Goal: Communication & Community: Answer question/provide support

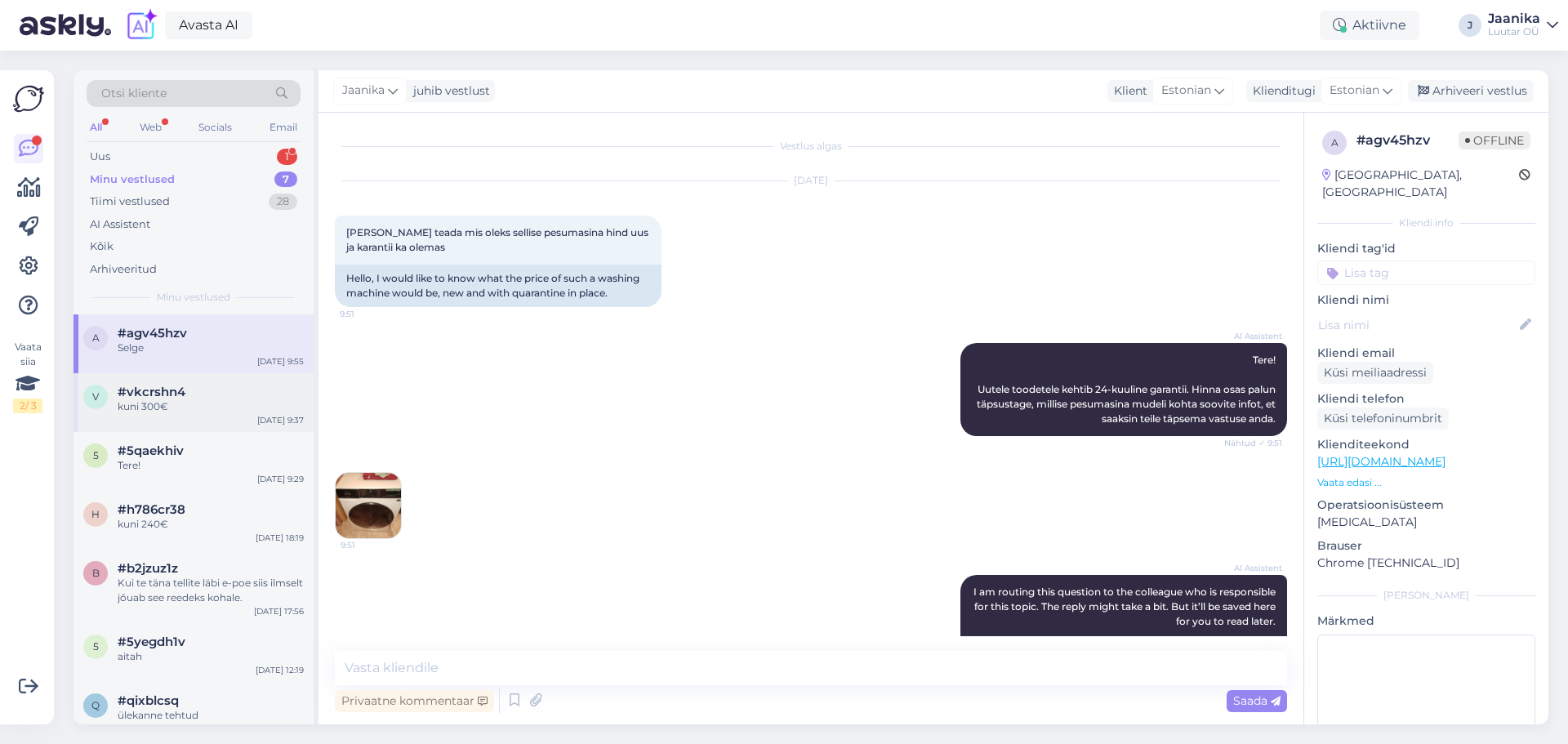
scroll to position [388, 0]
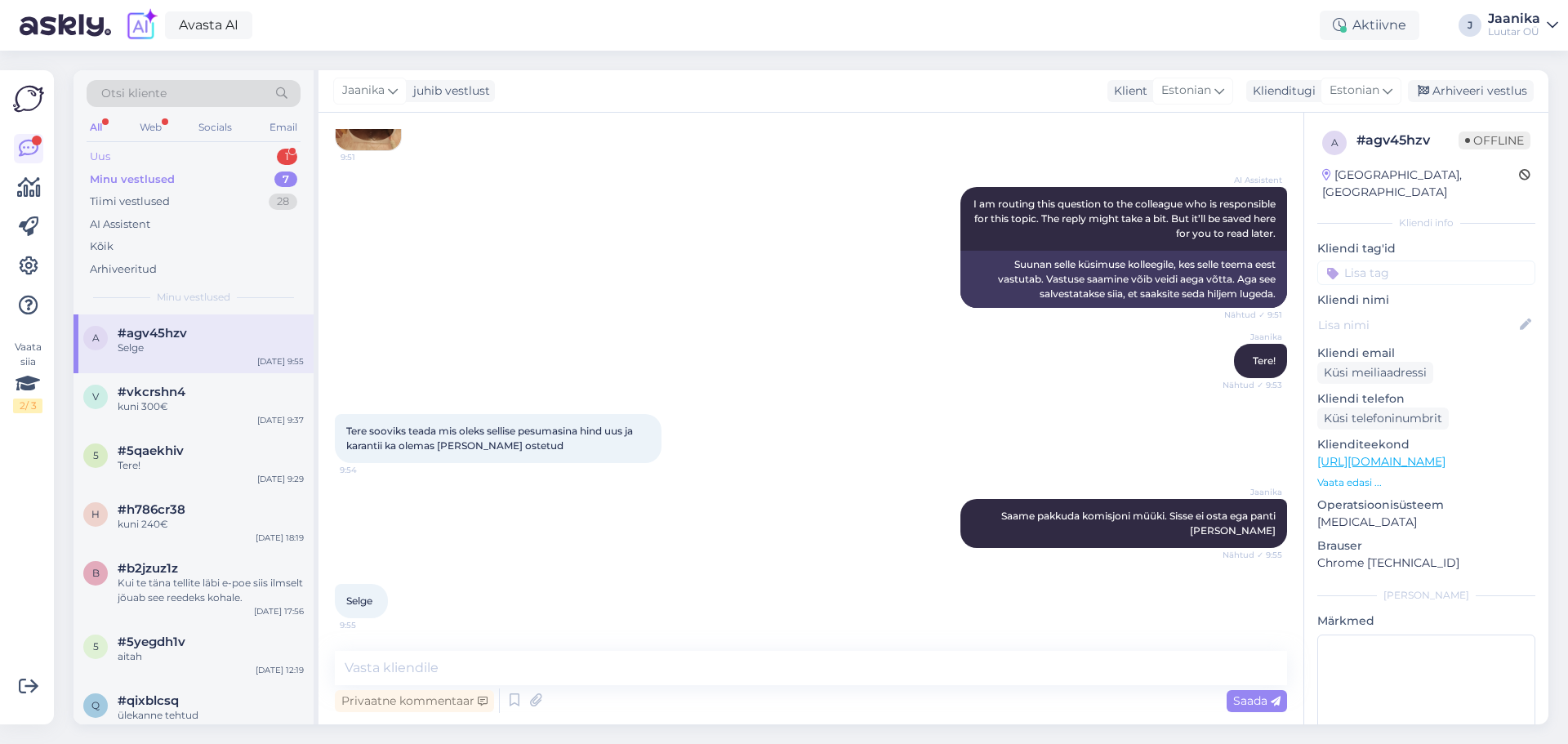
click at [183, 164] on div "Uus 1" at bounding box center [193, 157] width 214 height 22
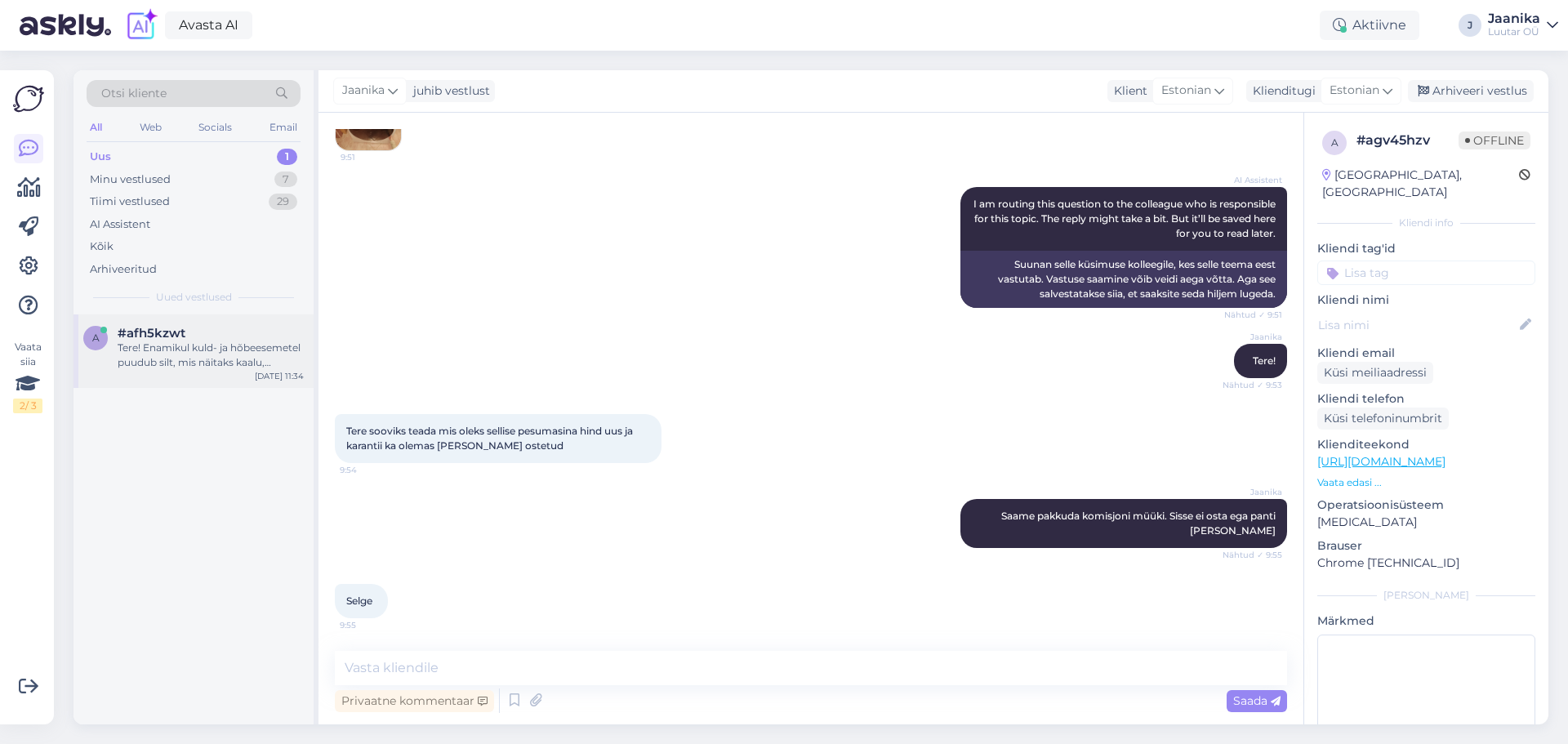
drag, startPoint x: 134, startPoint y: 358, endPoint x: 193, endPoint y: 363, distance: 59.2
click at [134, 358] on div "Tere! Enamikul kuld- ja hõbeesemetel puudub silt, mis näitaks kaalu, puhtust [P…" at bounding box center [211, 355] width 186 height 30
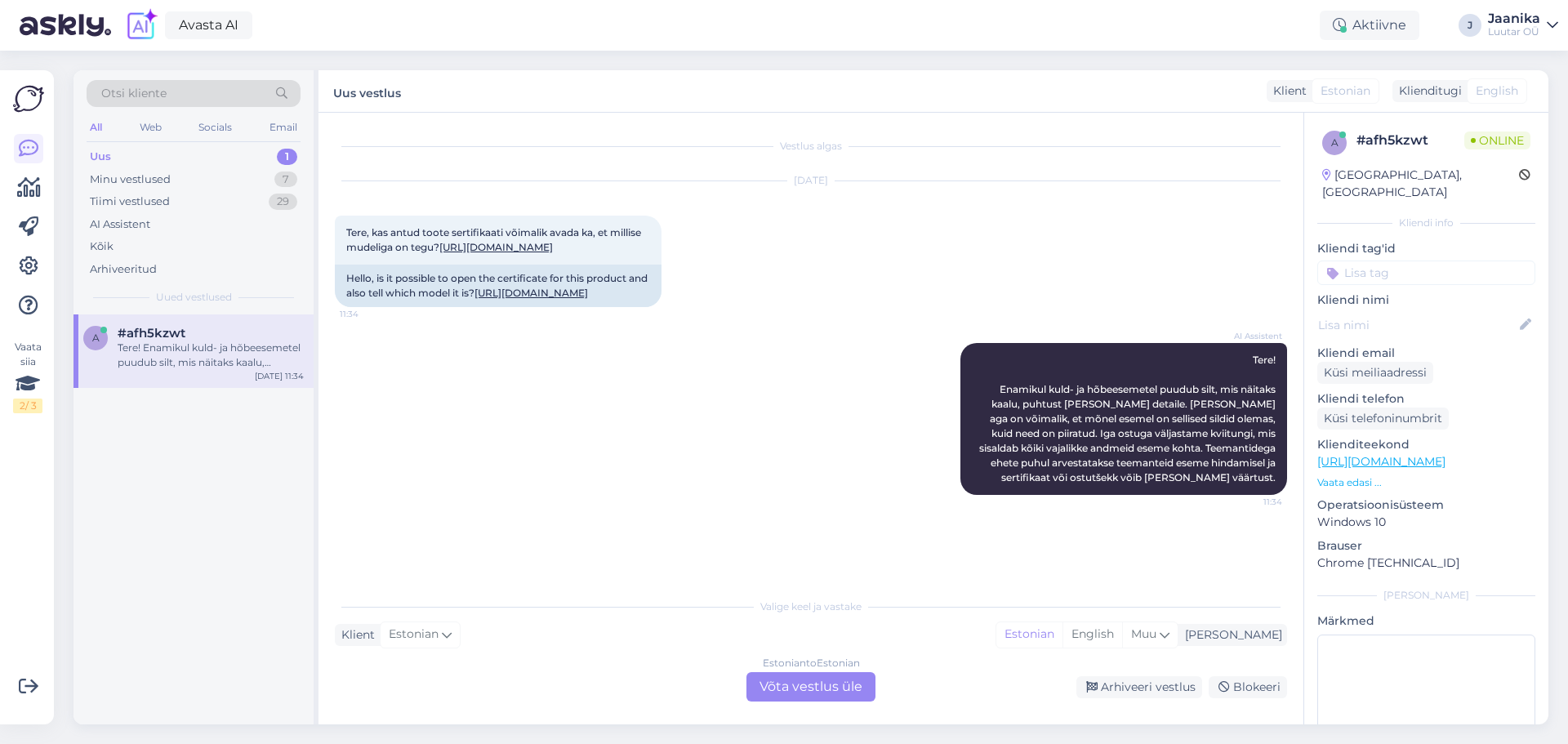
click at [793, 690] on div "Estonian to Estonian Võta vestlus üle" at bounding box center [811, 686] width 129 height 30
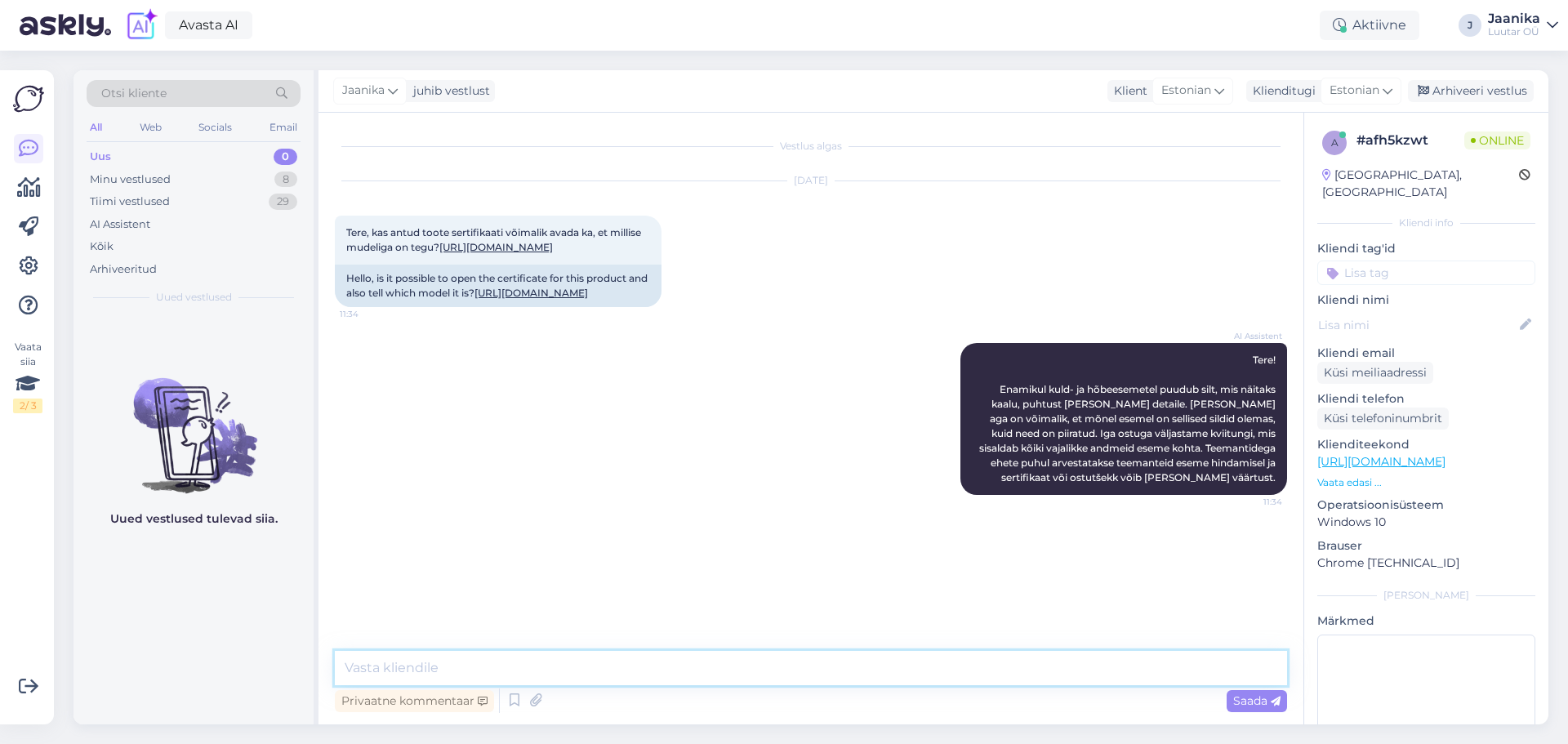
click at [632, 663] on textarea at bounding box center [811, 668] width 952 height 34
type textarea "Tere!"
click at [553, 247] on link "[URL][DOMAIN_NAME]" at bounding box center [496, 247] width 113 height 13
click at [488, 668] on textarea at bounding box center [811, 668] width 952 height 34
type textarea "kohe uurin"
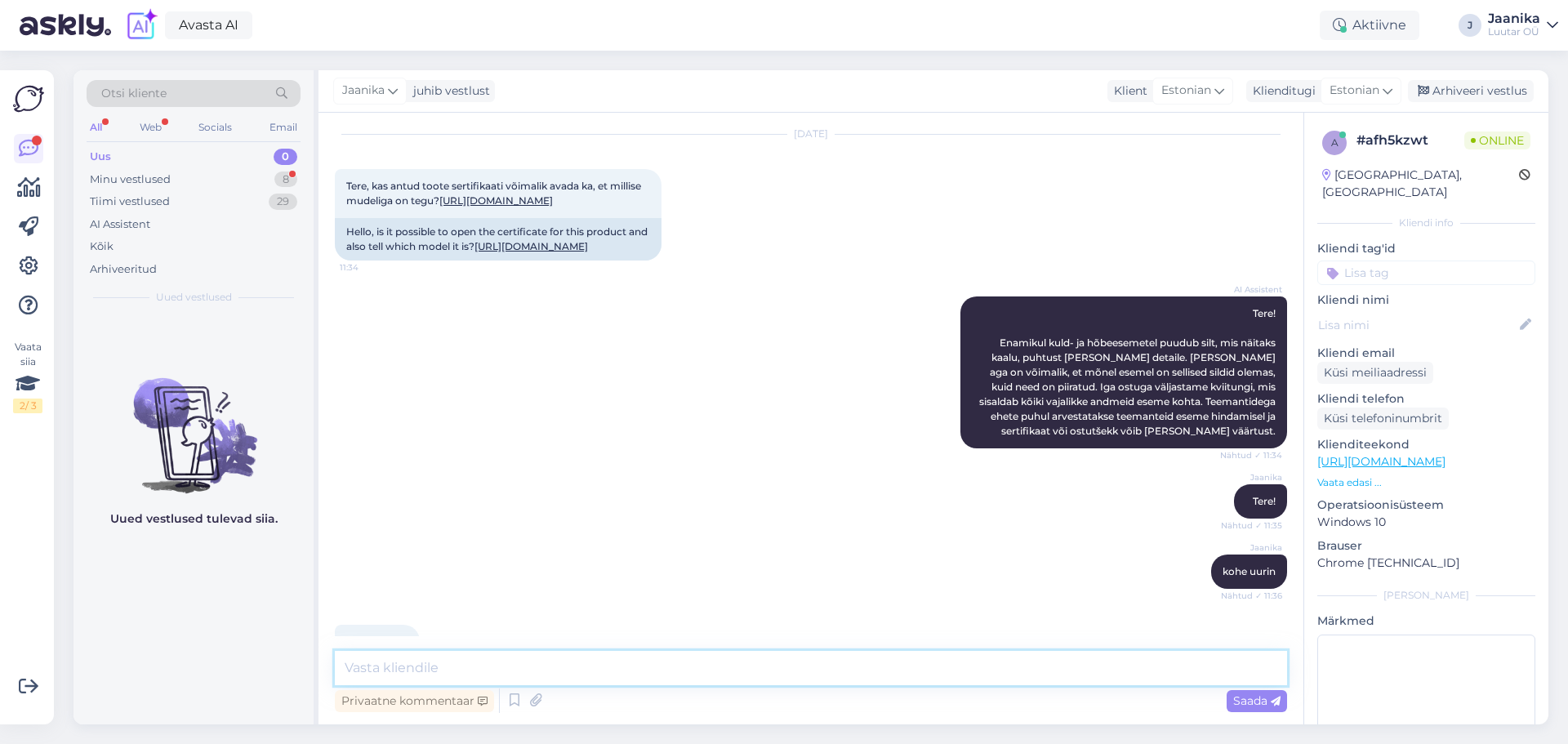
scroll to position [117, 0]
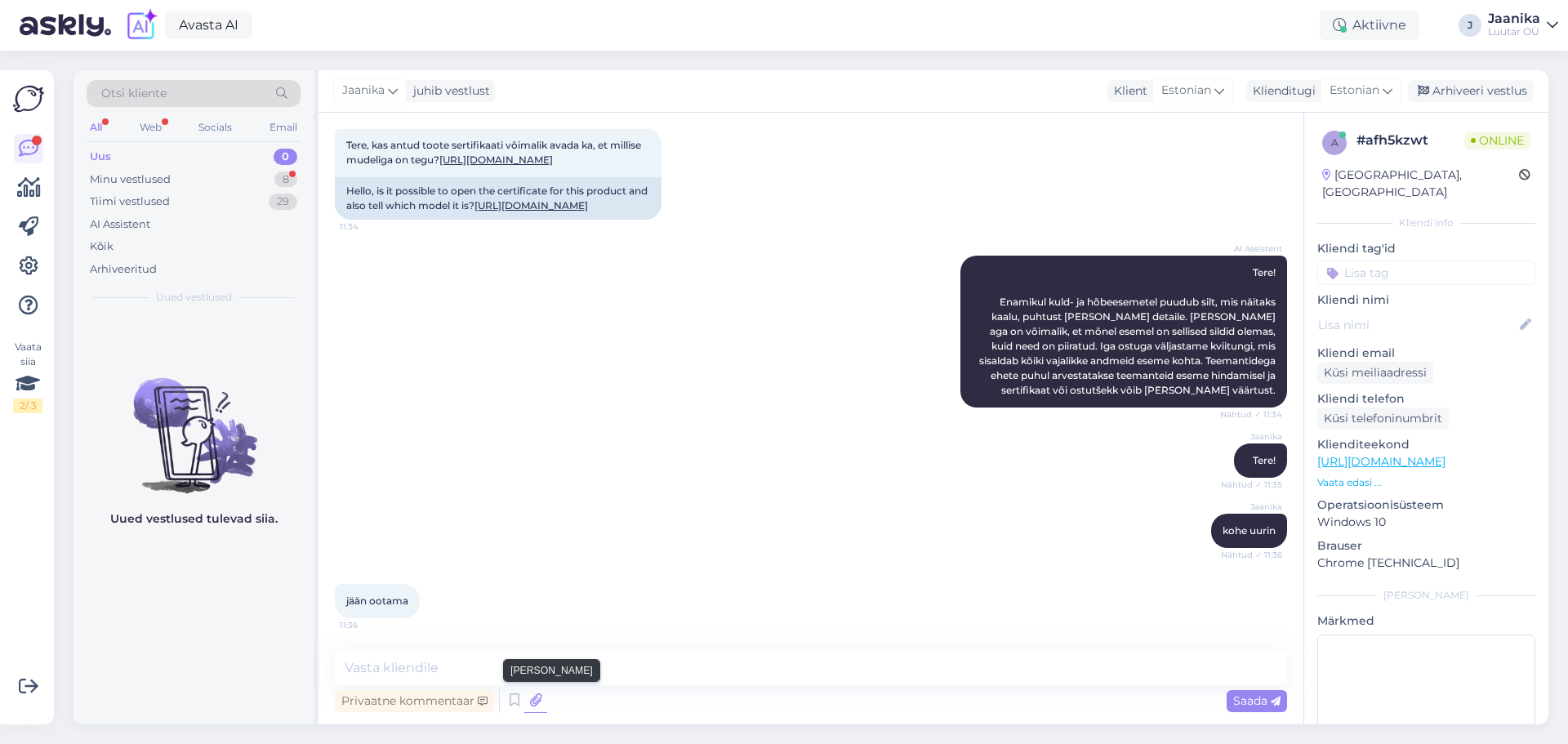
click at [535, 699] on icon at bounding box center [535, 700] width 22 height 24
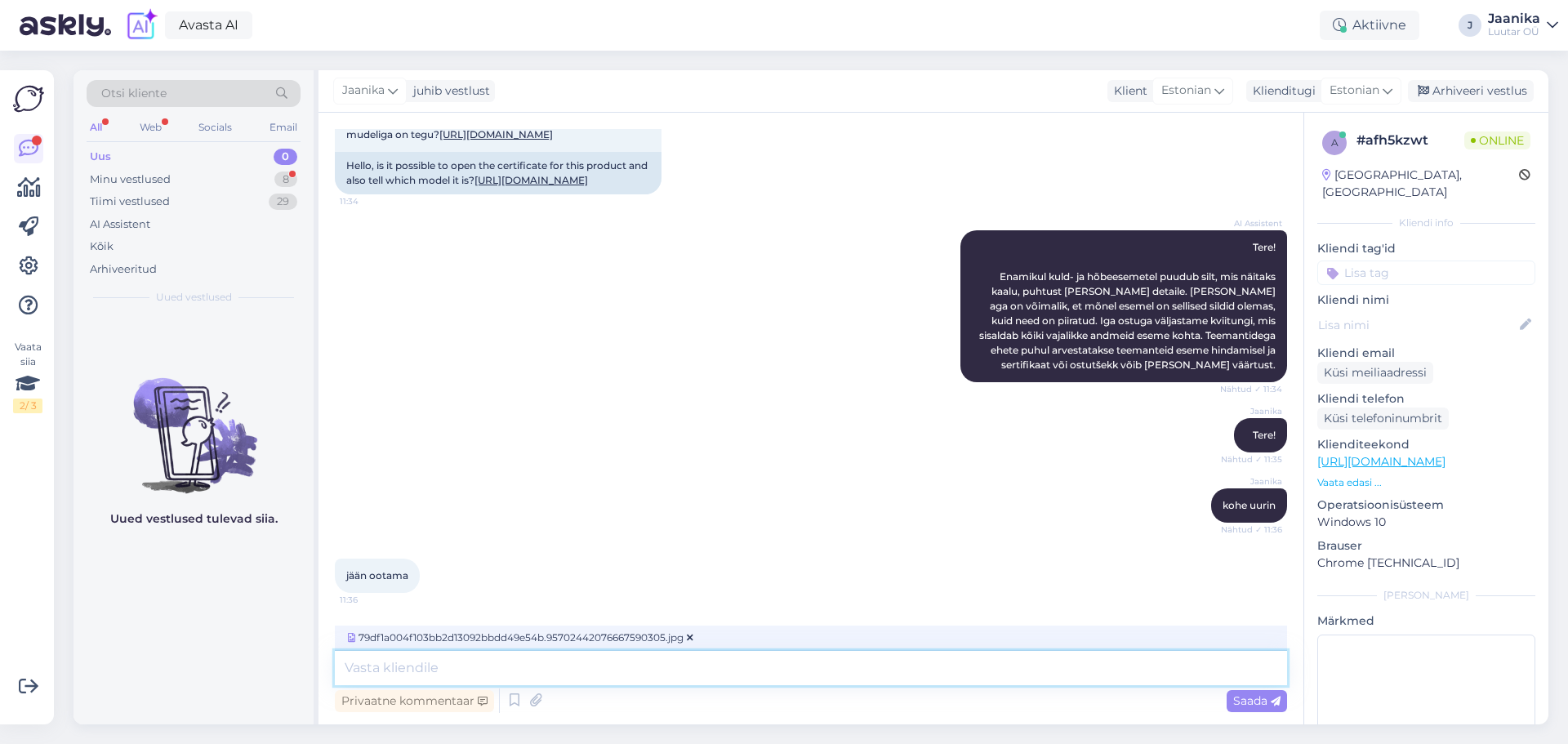
click at [563, 665] on textarea at bounding box center [811, 668] width 952 height 34
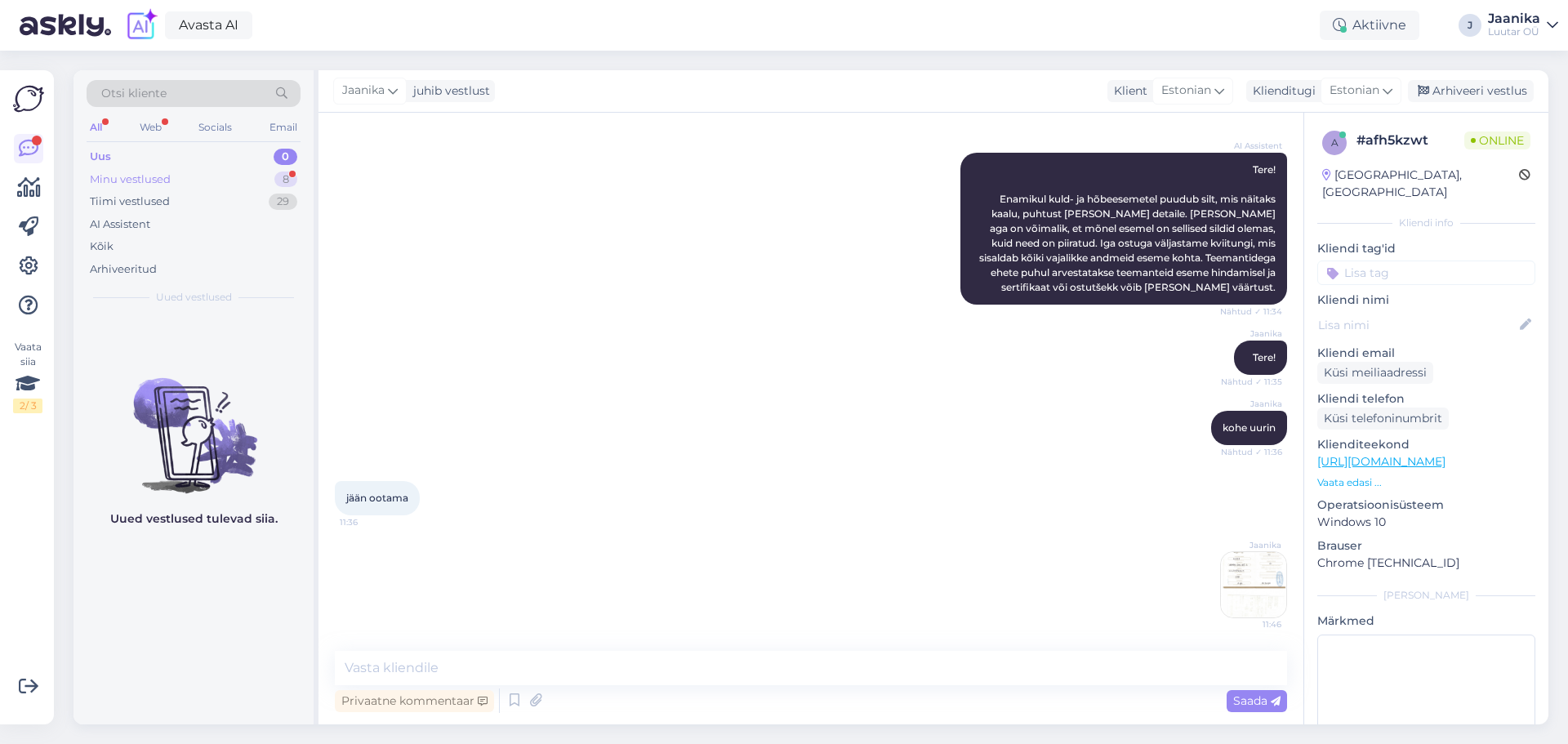
click at [146, 177] on div "Minu vestlused" at bounding box center [130, 180] width 81 height 16
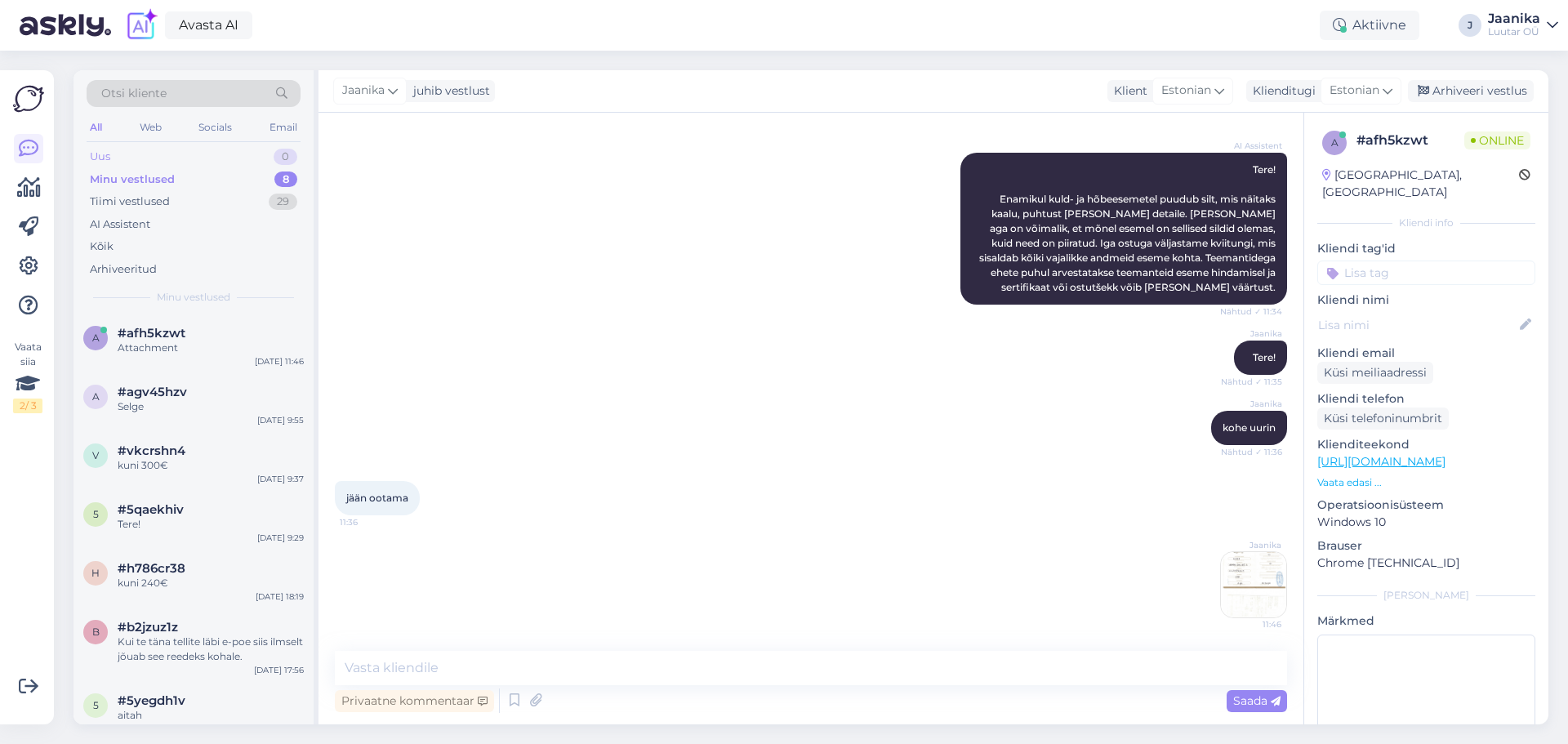
click at [134, 155] on div "Uus 0" at bounding box center [193, 157] width 214 height 22
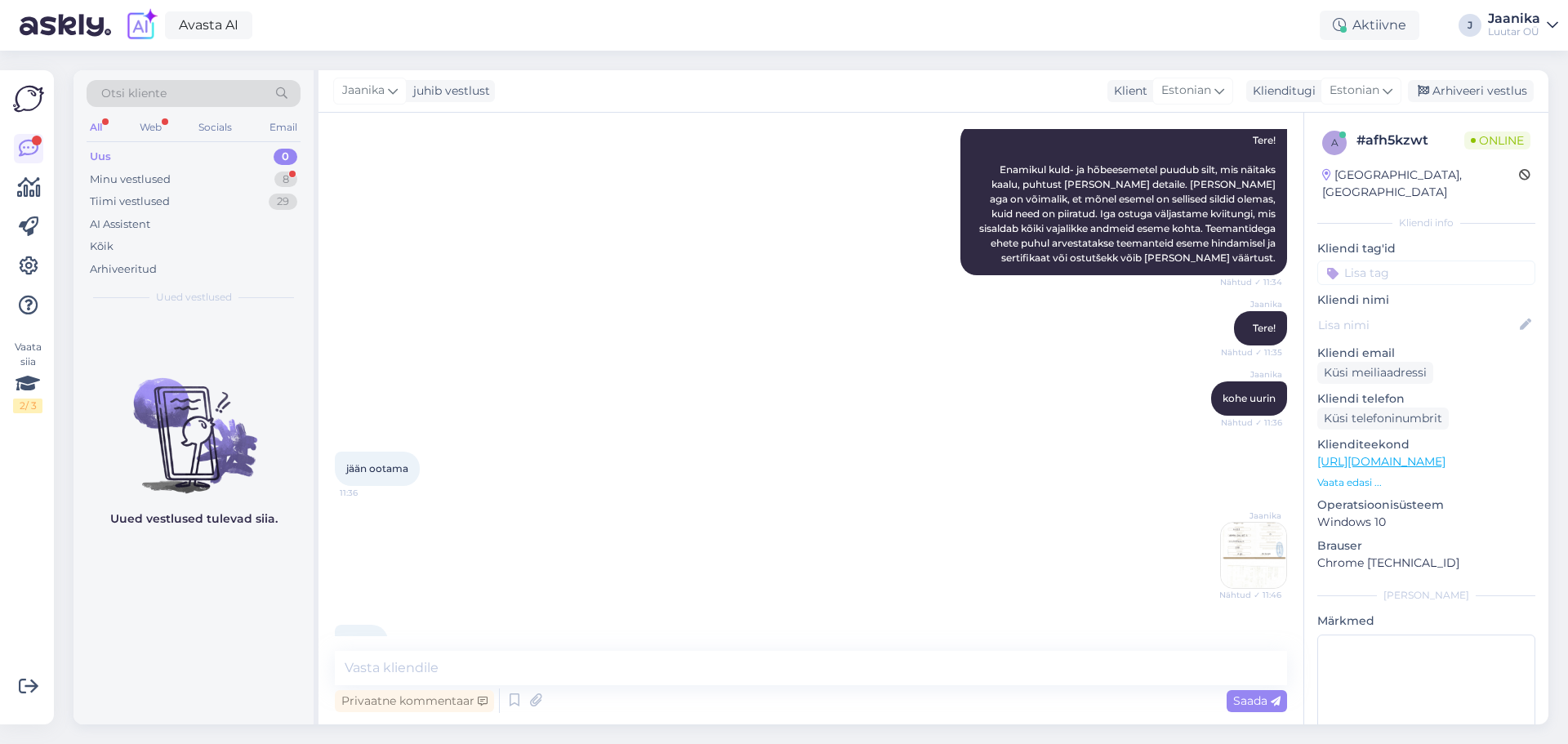
scroll to position [290, 0]
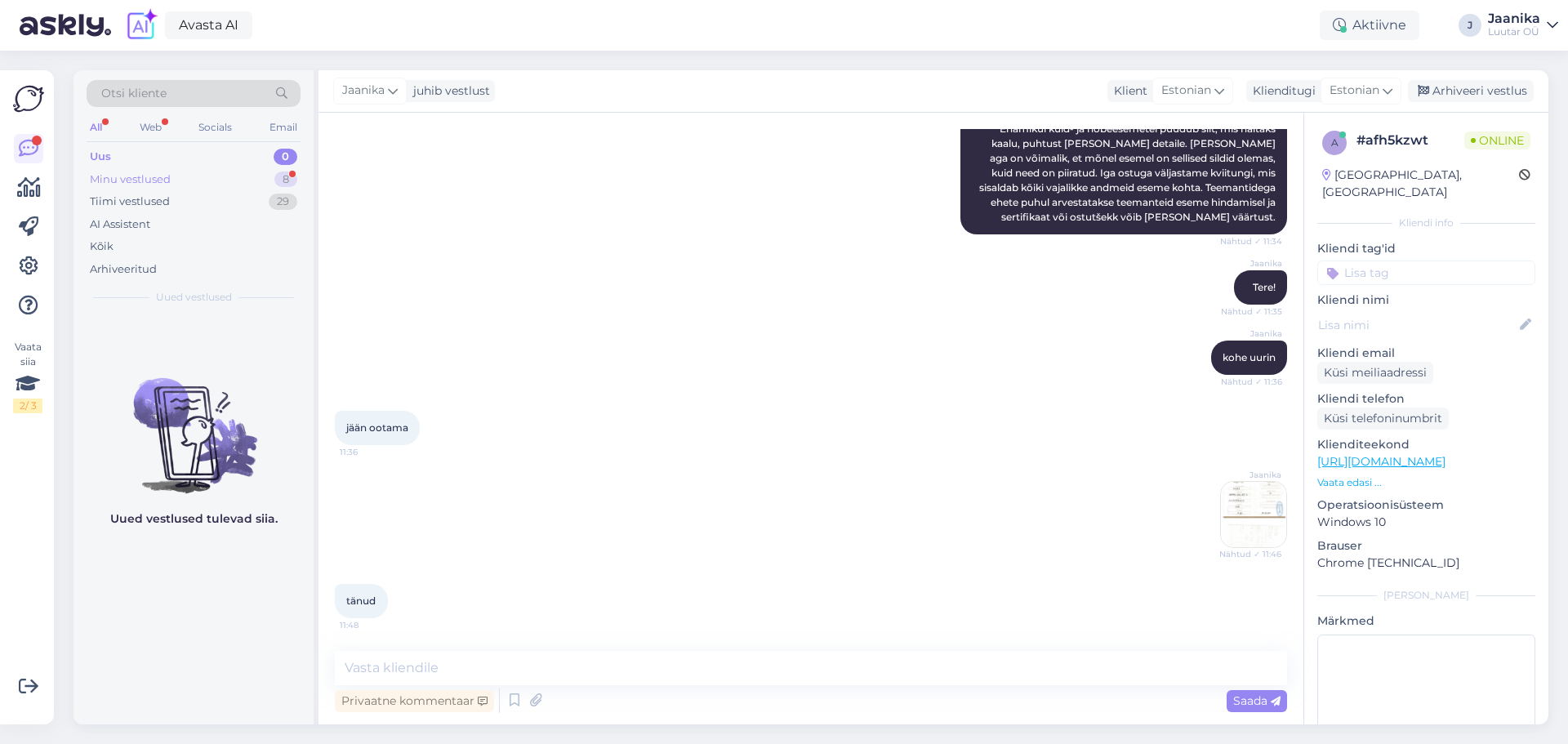
click at [141, 180] on div "Minu vestlused" at bounding box center [130, 180] width 81 height 16
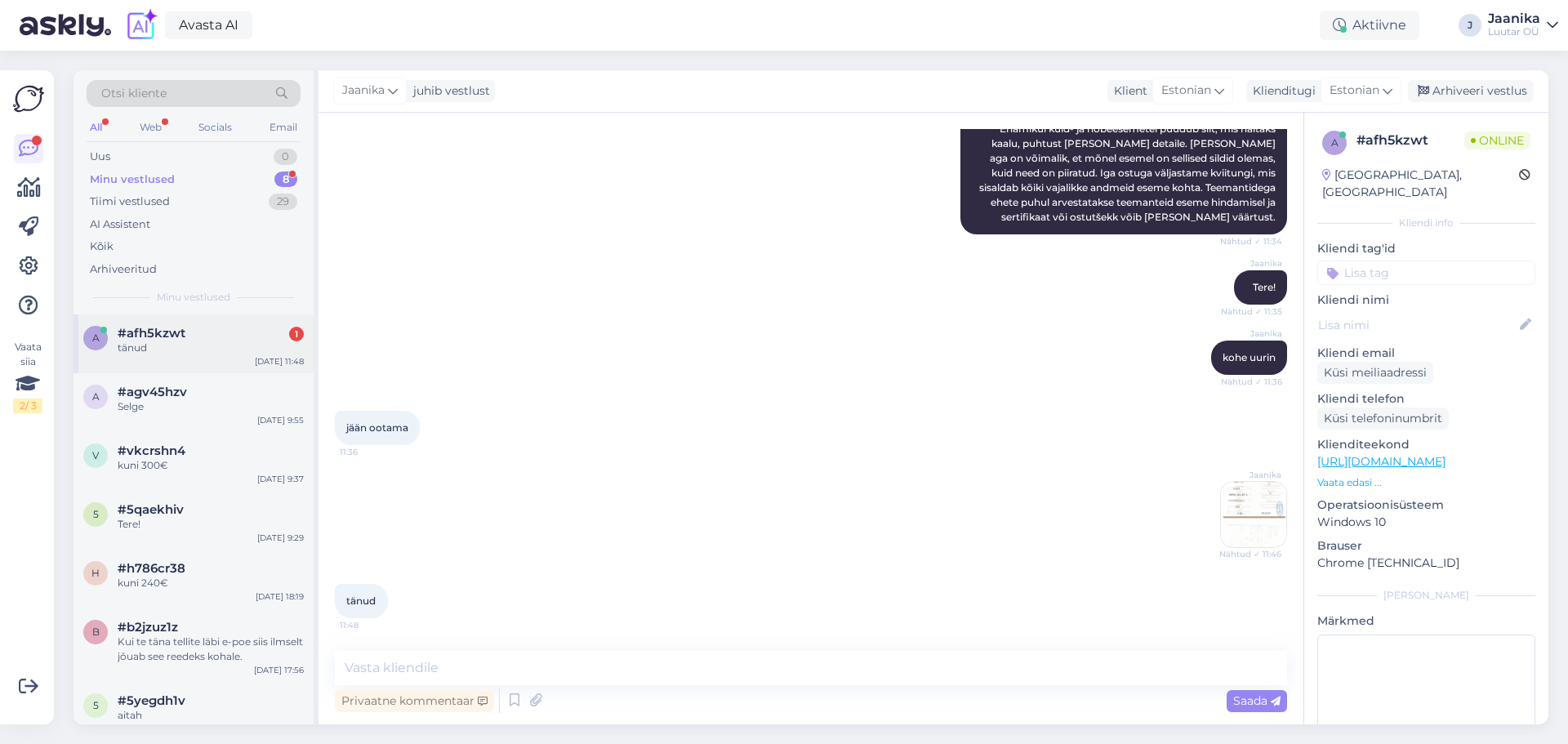
click at [179, 344] on div "tänud" at bounding box center [211, 348] width 186 height 14
click at [158, 148] on div "Uus 1" at bounding box center [193, 157] width 214 height 22
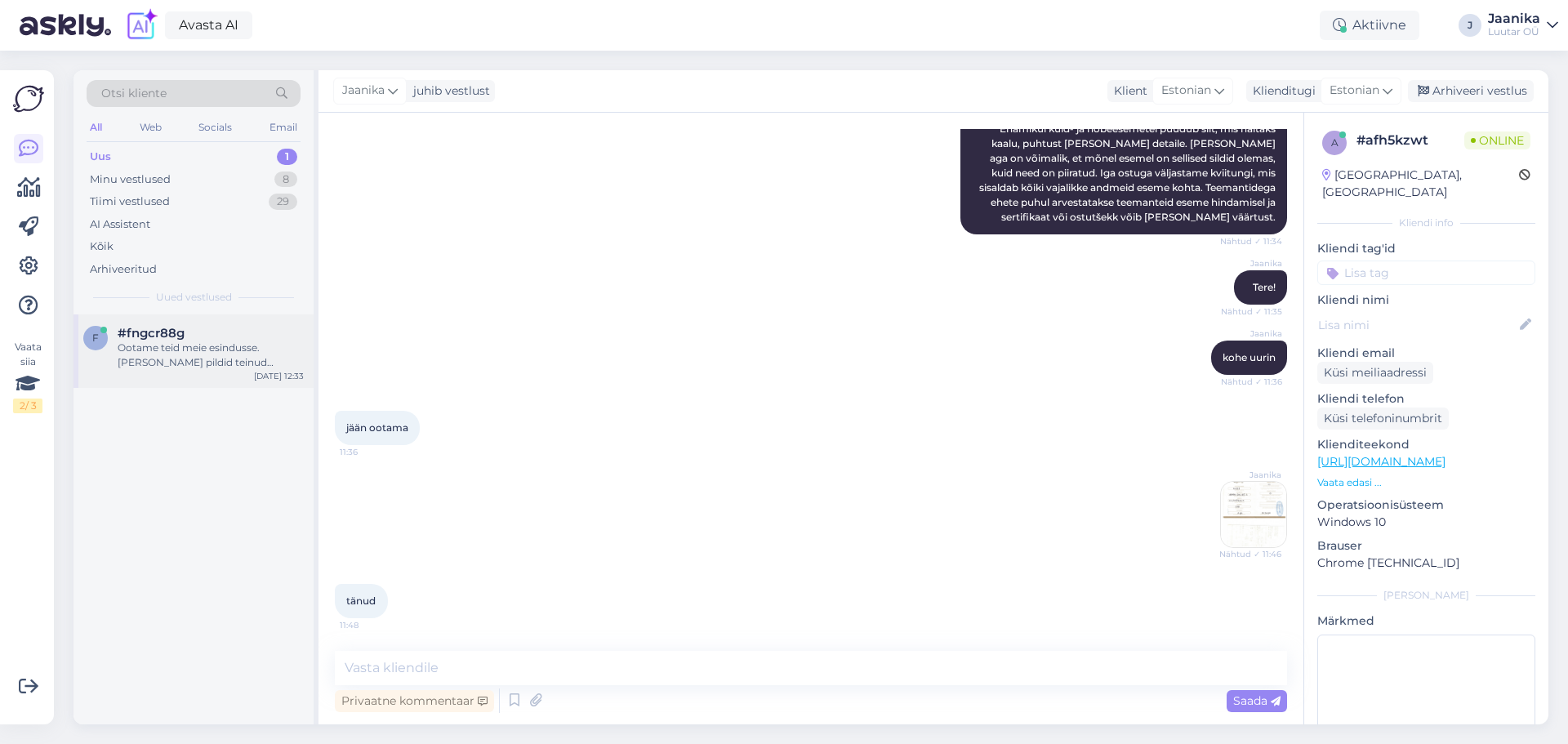
click at [194, 342] on div "Ootame teid meie esindusse. [PERSON_NAME] pildid teinud [PERSON_NAME] jõudnud, …" at bounding box center [211, 355] width 186 height 30
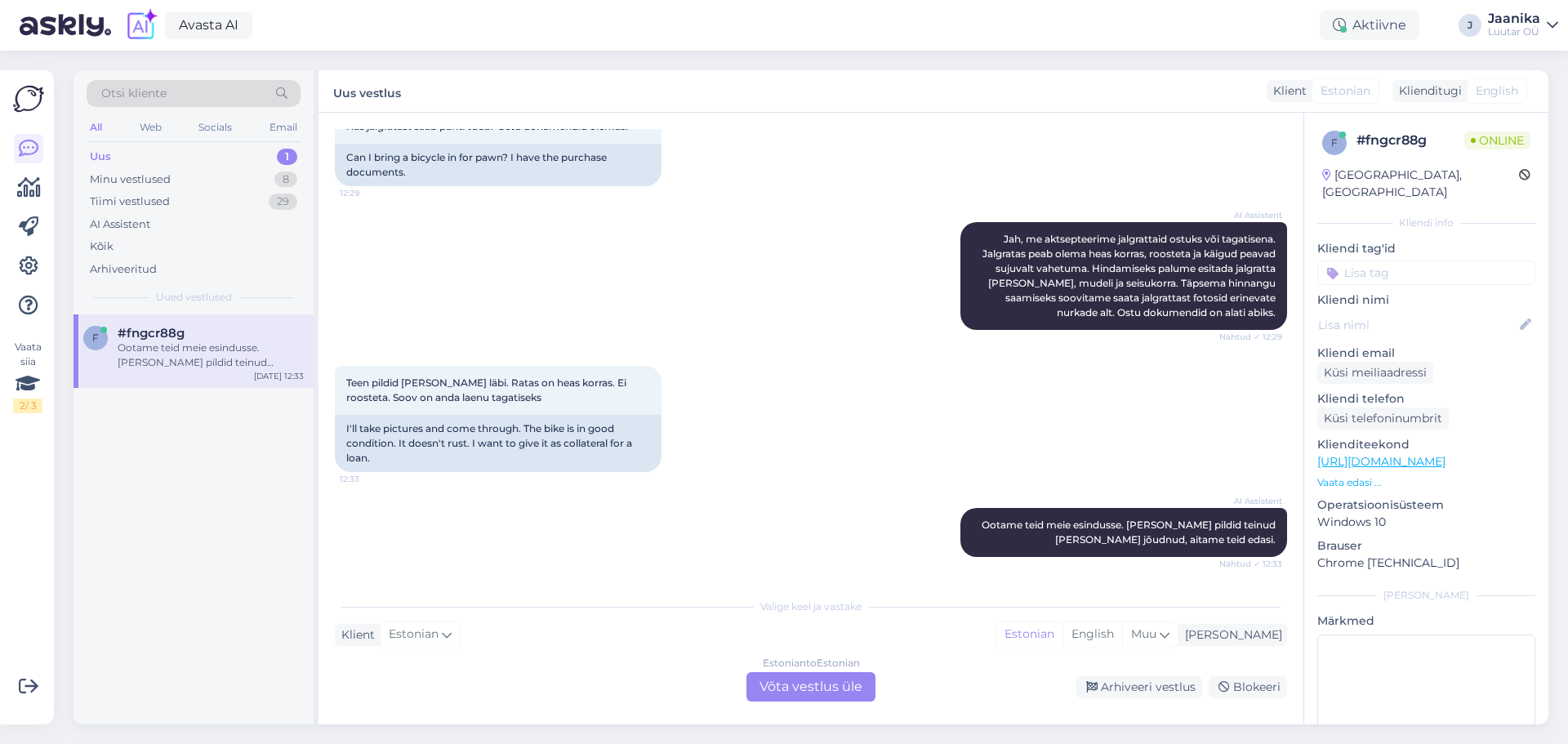
scroll to position [274, 0]
click at [795, 683] on div "Estonian to Estonian Võta vestlus üle" at bounding box center [811, 686] width 129 height 30
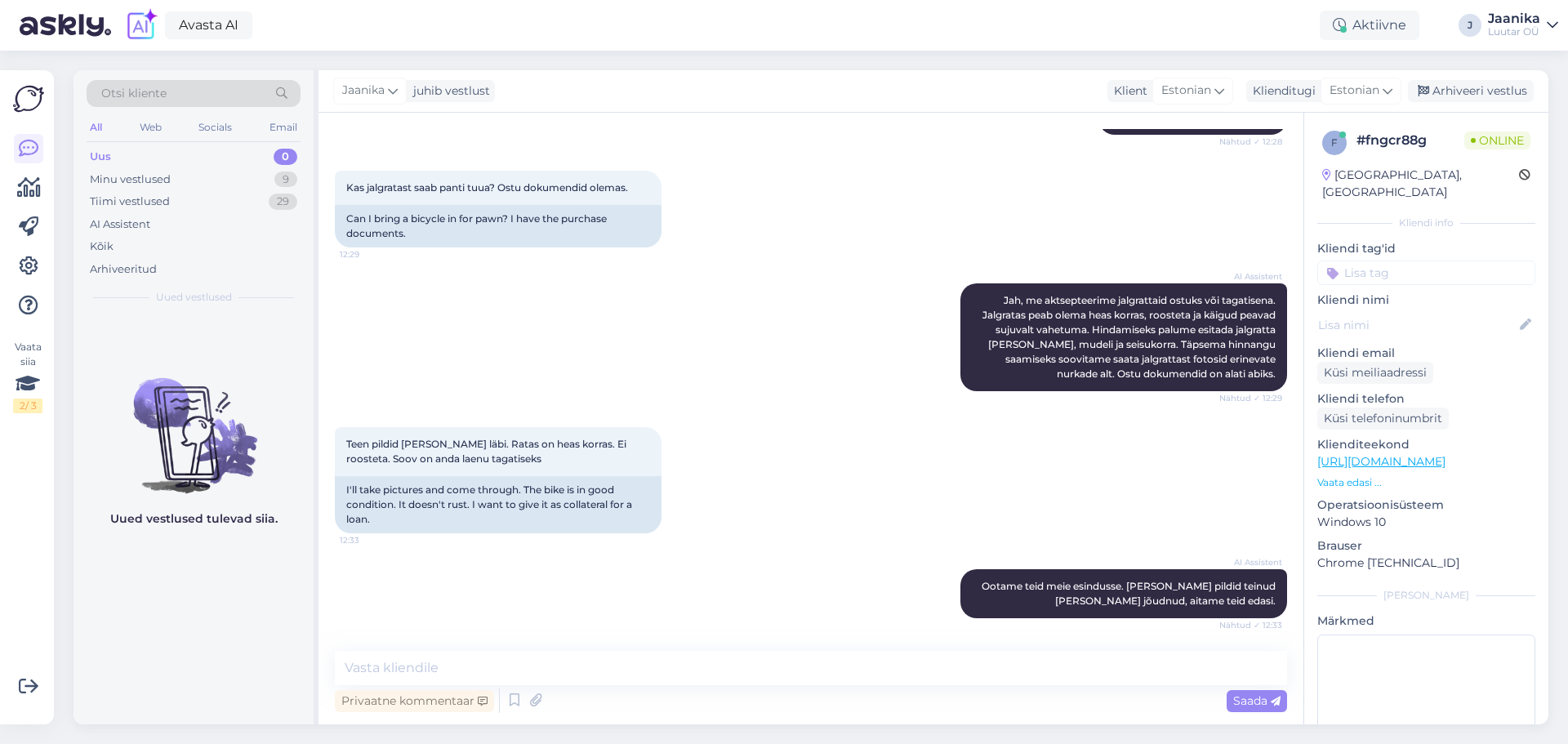
scroll to position [213, 0]
click at [586, 665] on textarea at bounding box center [811, 668] width 952 height 34
type textarea "Tere!"
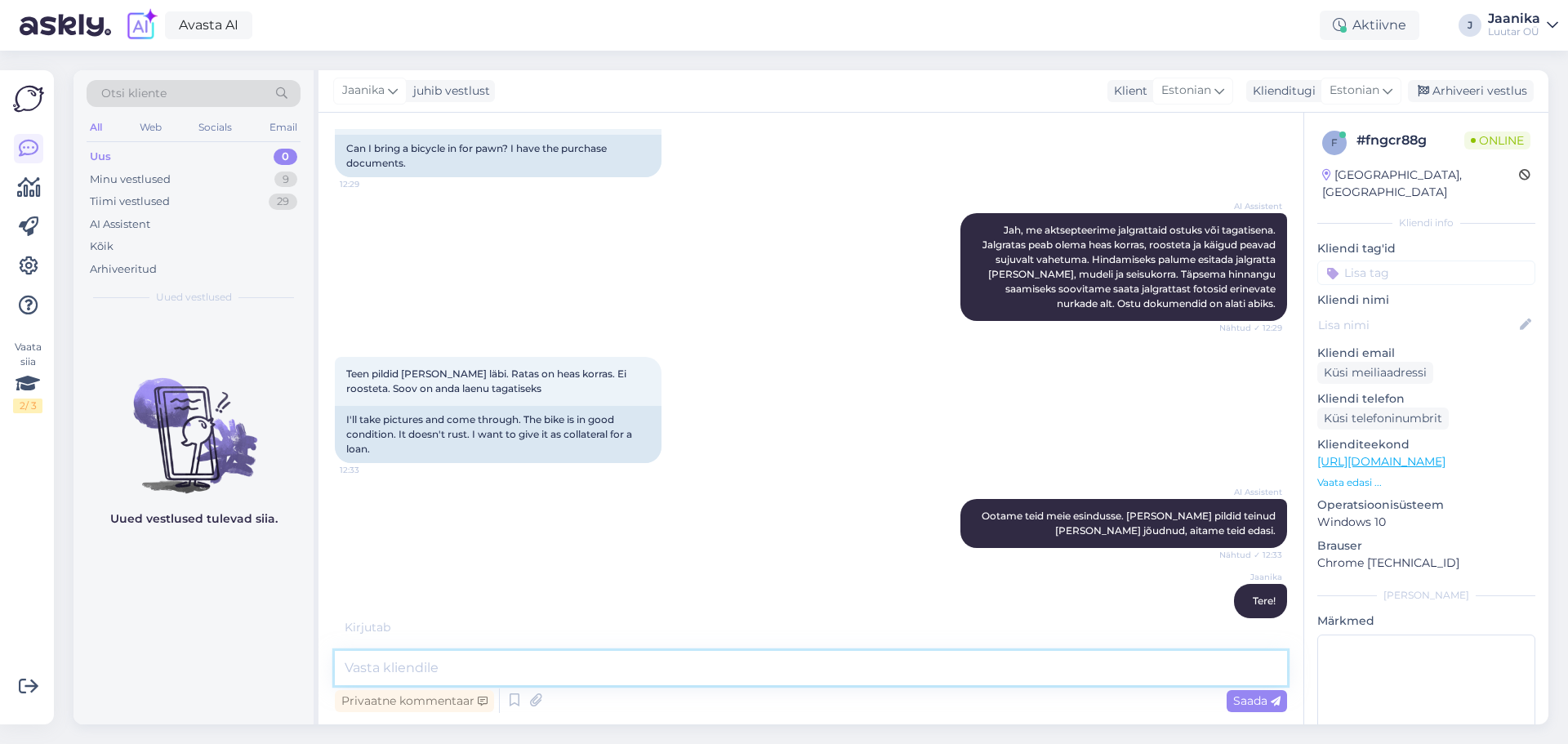
click at [533, 663] on textarea at bounding box center [811, 668] width 952 height 34
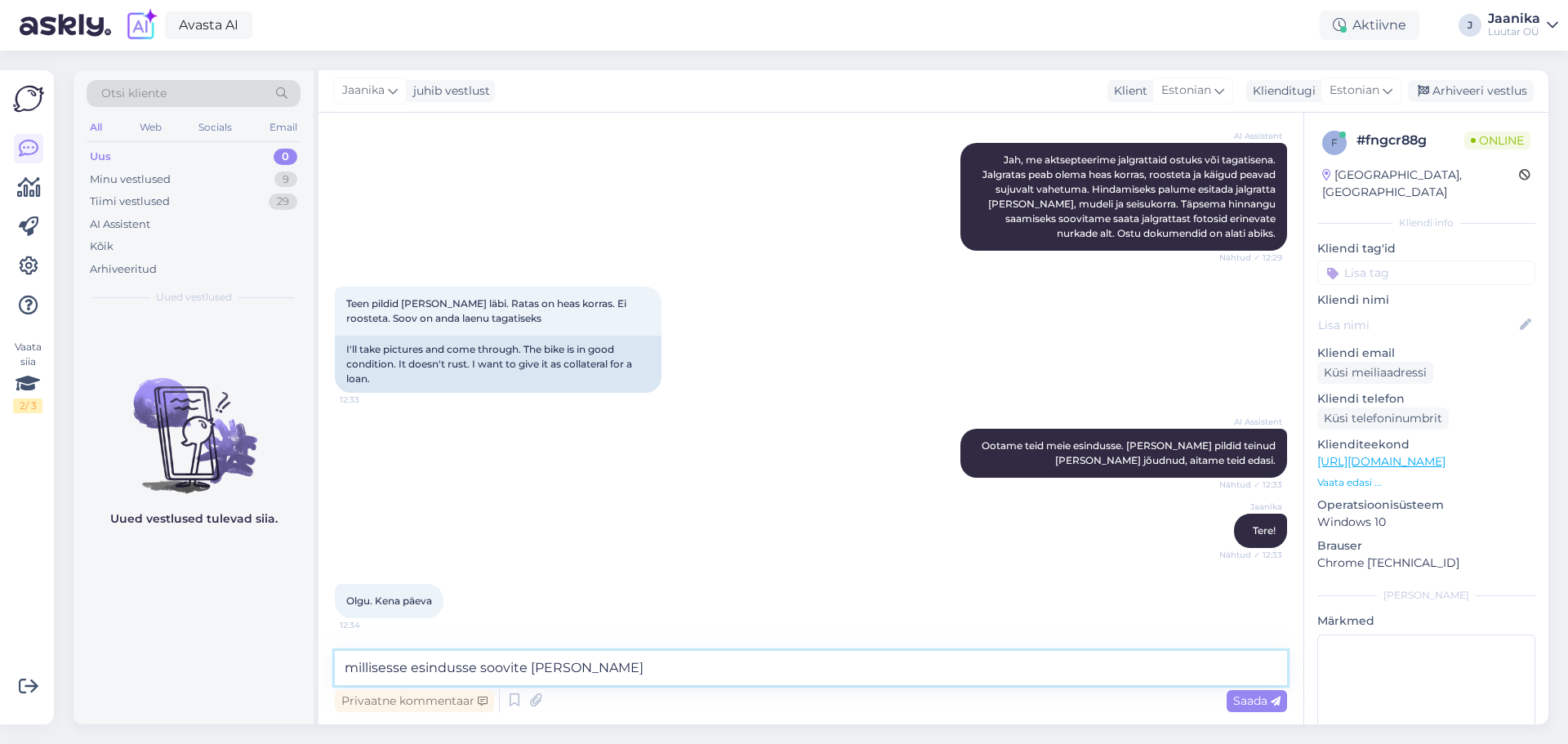
type textarea "millisesse esindusse soovite [PERSON_NAME]?"
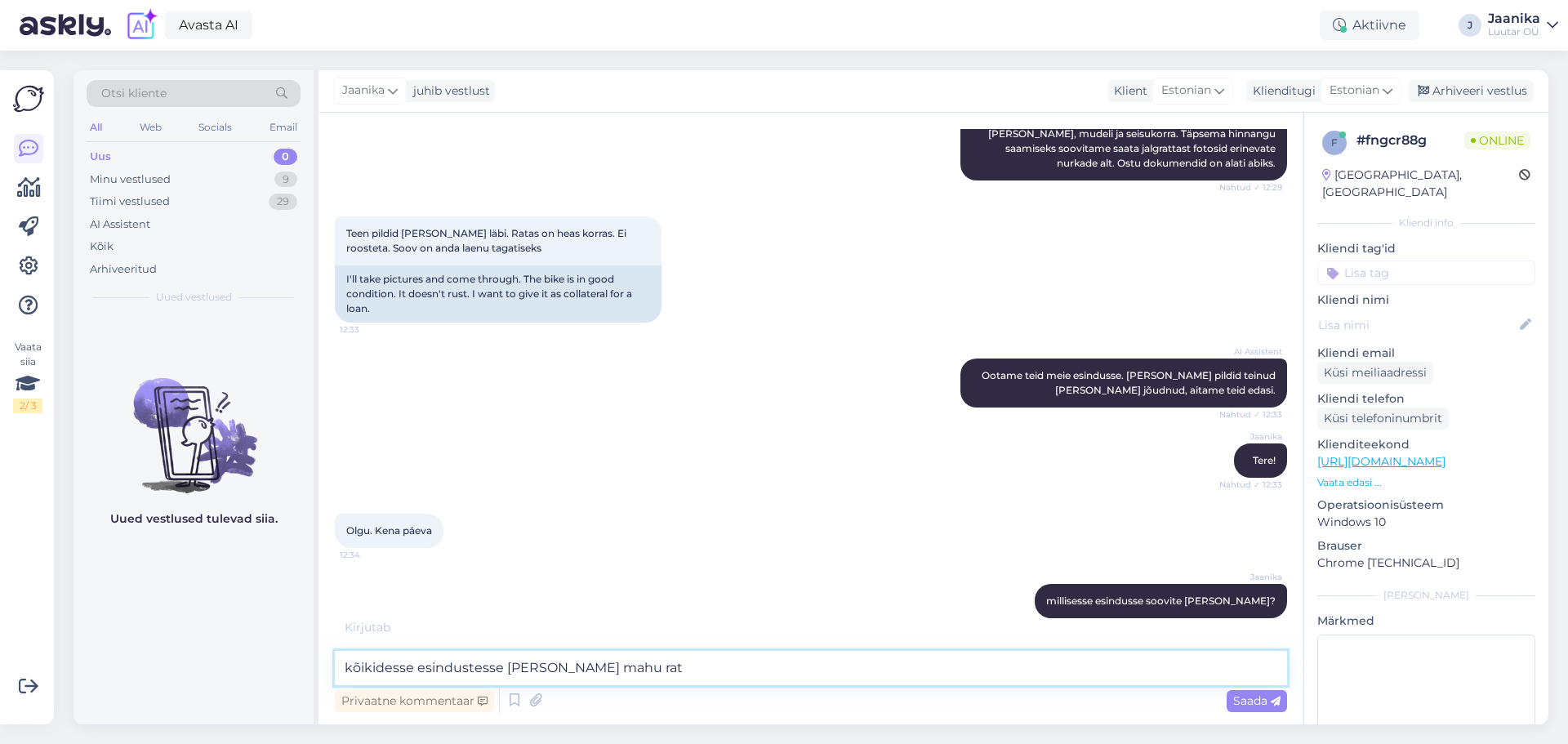
scroll to position [494, 0]
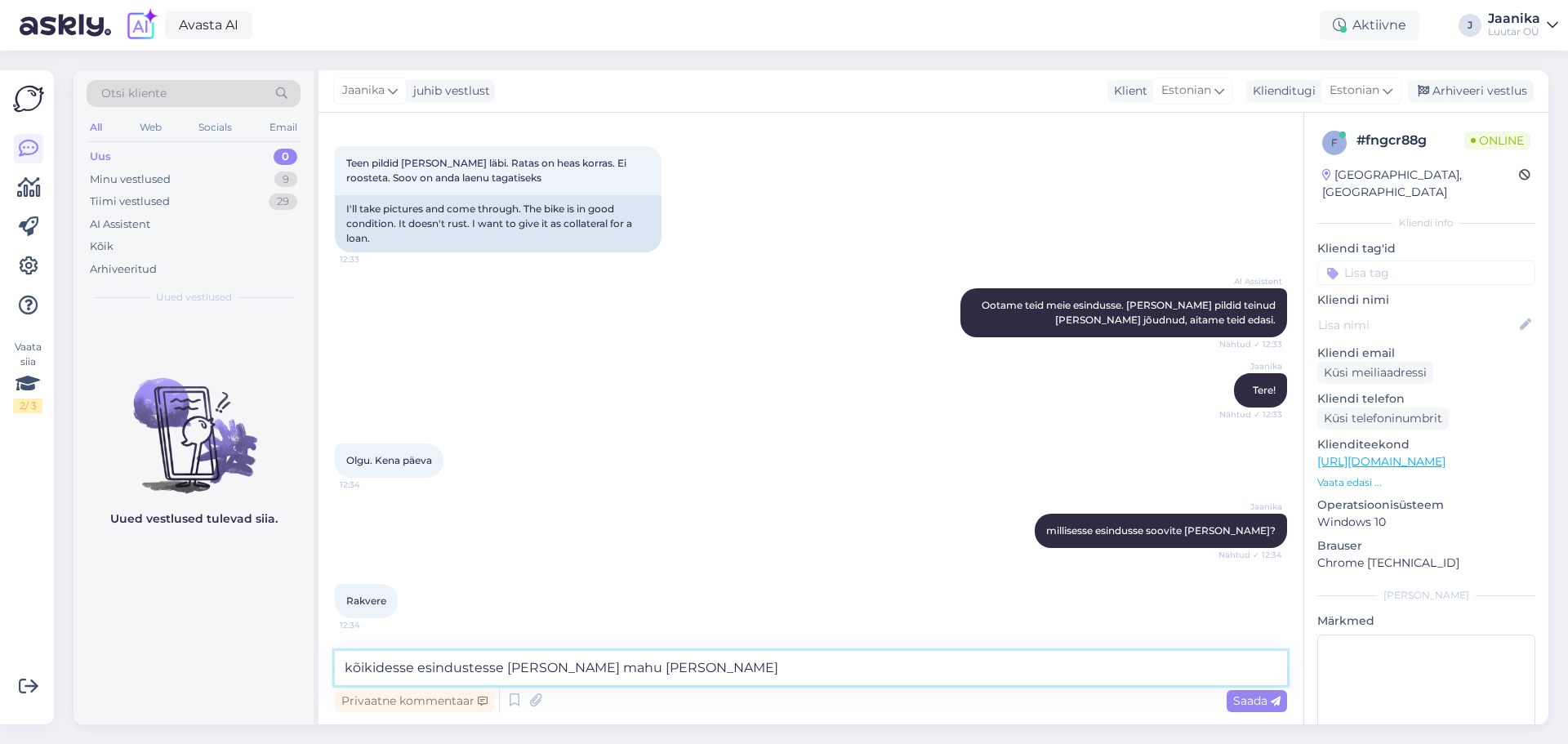
type textarea "kõikidesse esindustesse [PERSON_NAME] mahu rattaid"
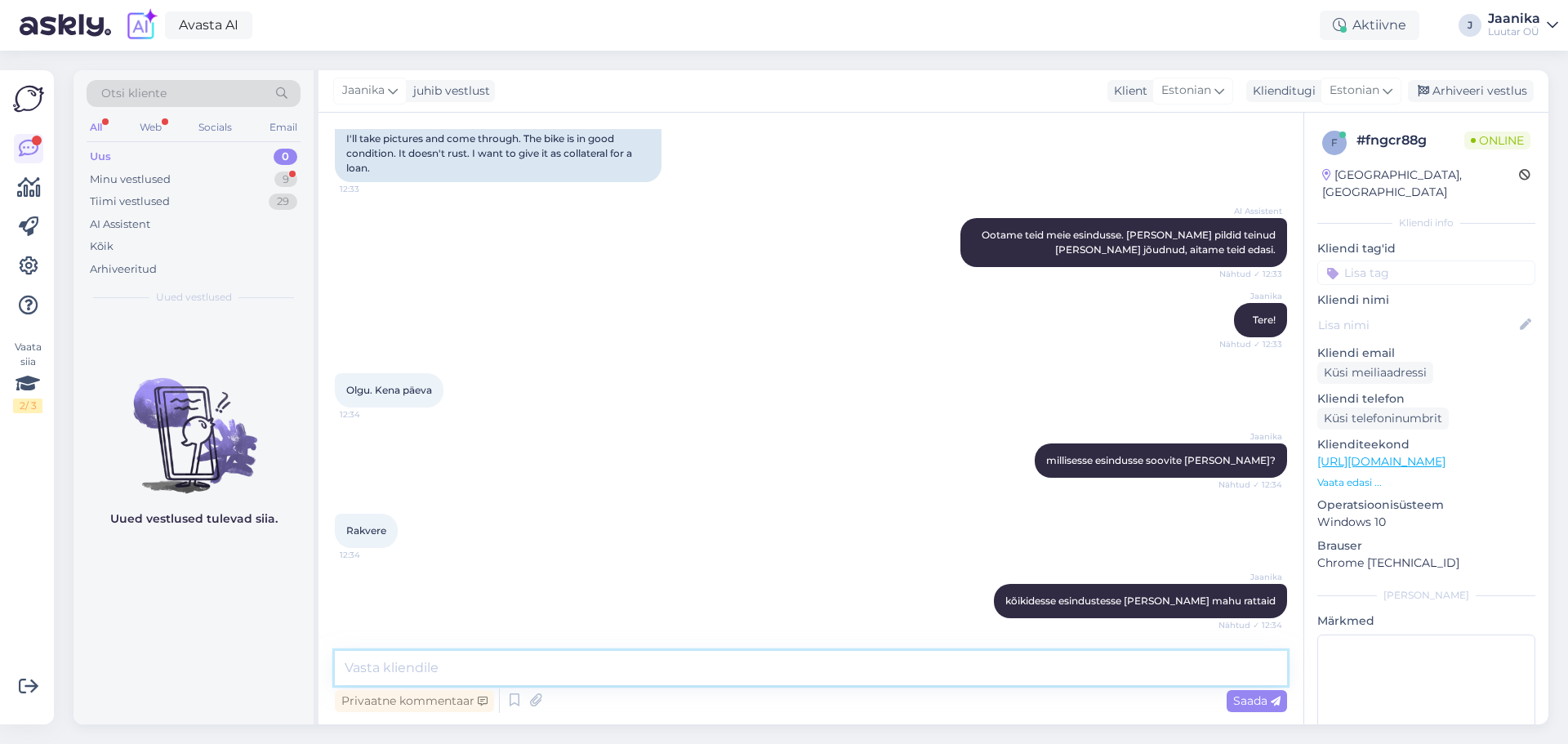
scroll to position [704, 0]
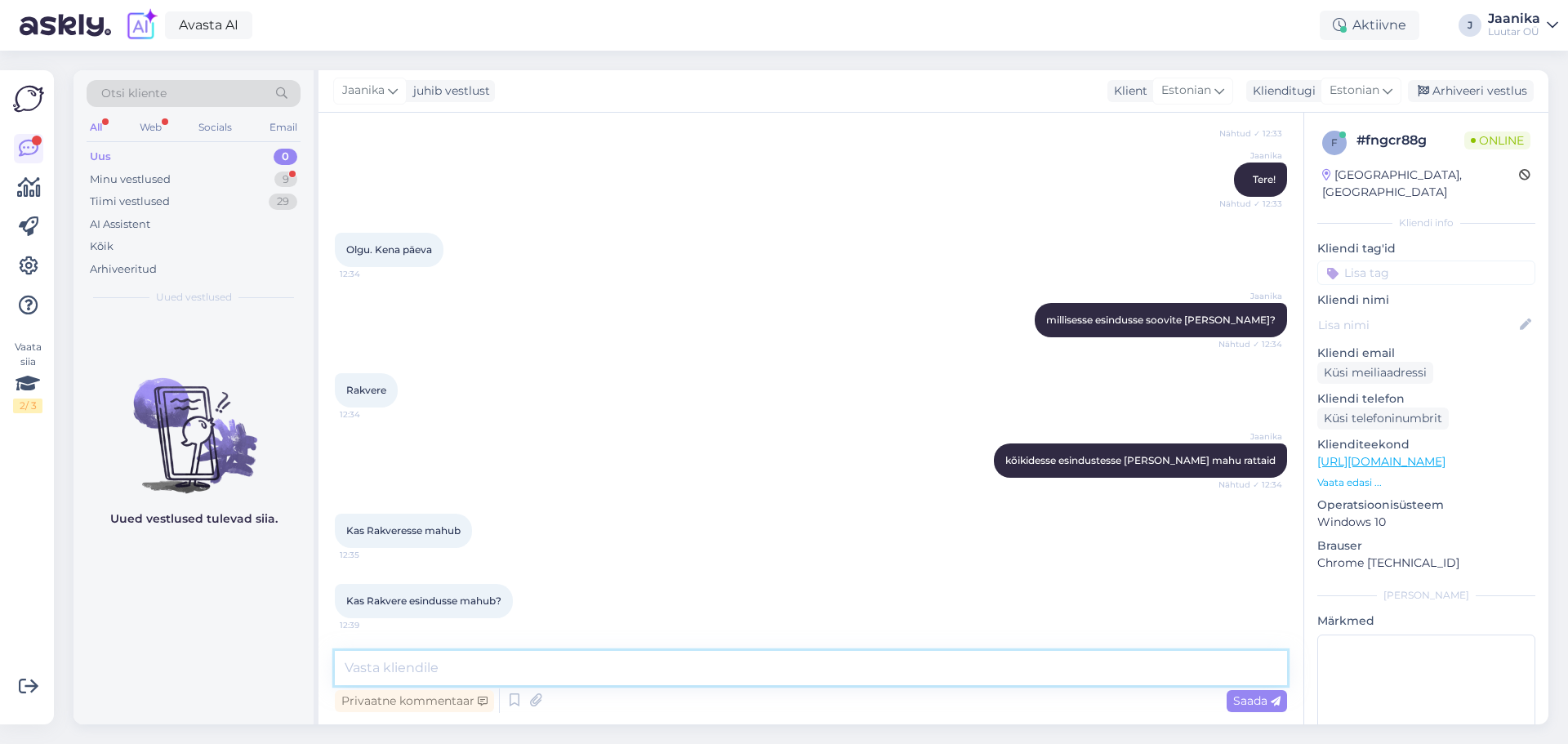
click at [461, 662] on textarea at bounding box center [811, 668] width 952 height 34
type textarea "uurin"
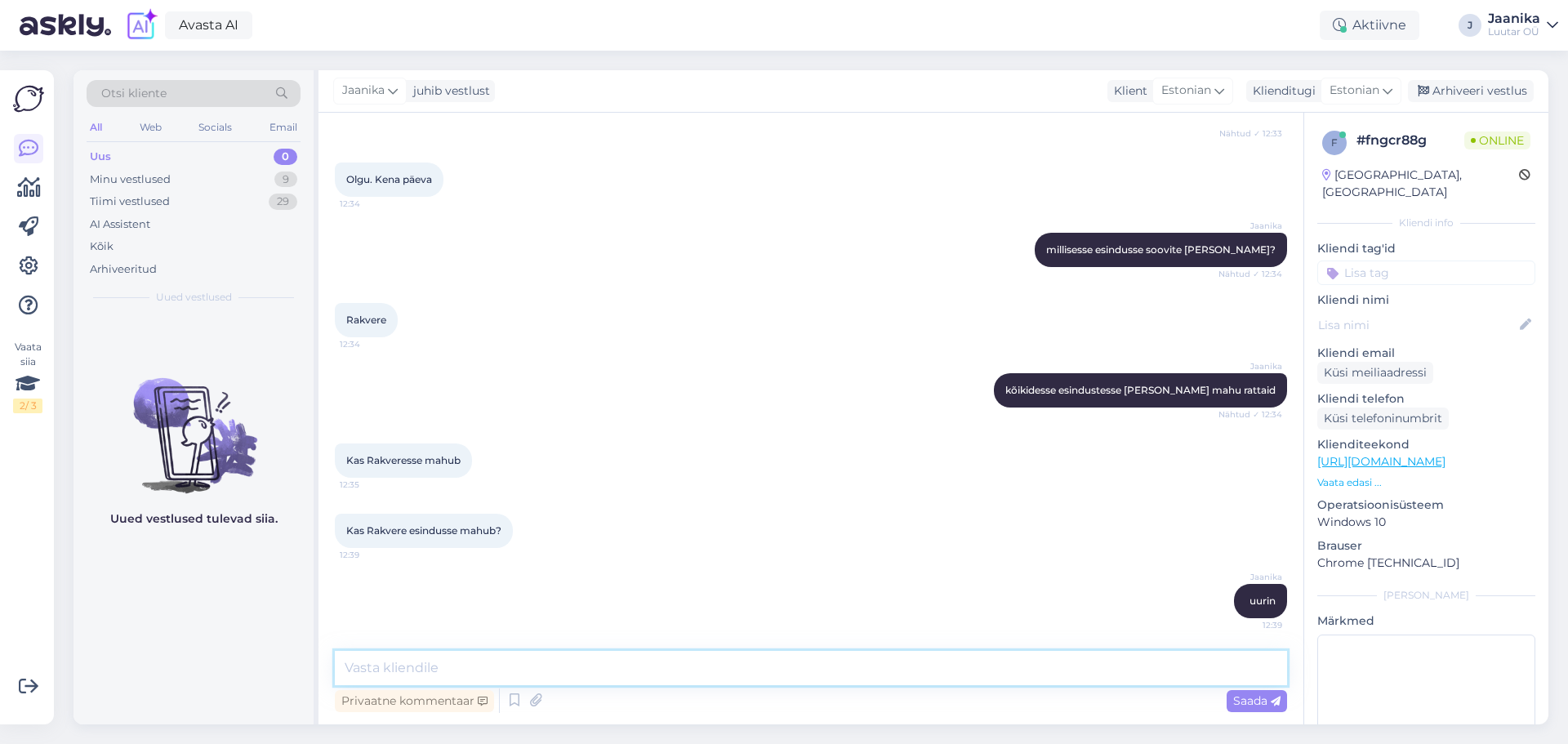
click at [542, 666] on textarea at bounding box center [811, 668] width 952 height 34
click at [506, 668] on textarea at bounding box center [811, 668] width 952 height 34
click at [526, 666] on textarea at bounding box center [811, 668] width 952 height 34
click at [537, 667] on textarea at bounding box center [811, 668] width 952 height 34
type textarea "mahub."
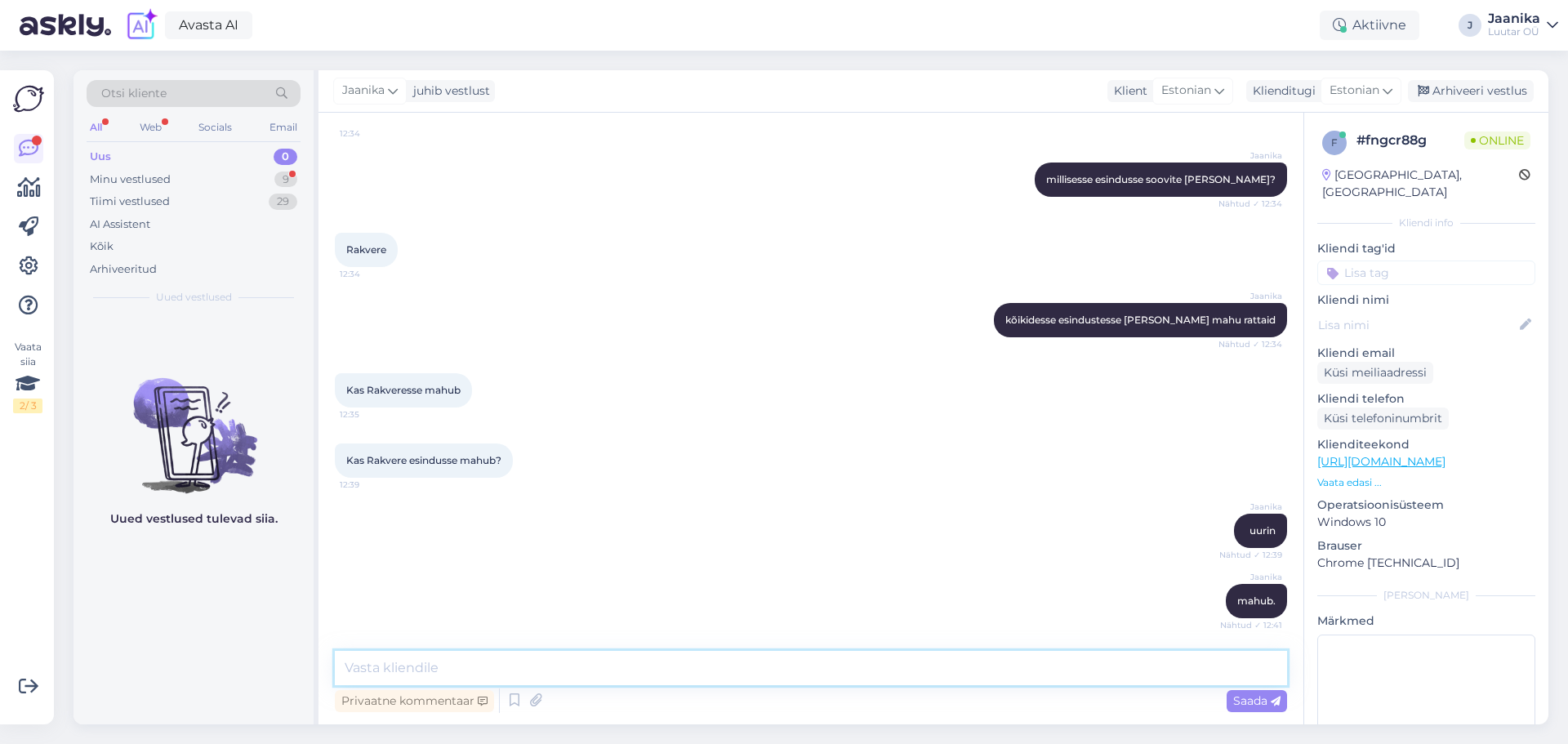
scroll to position [916, 0]
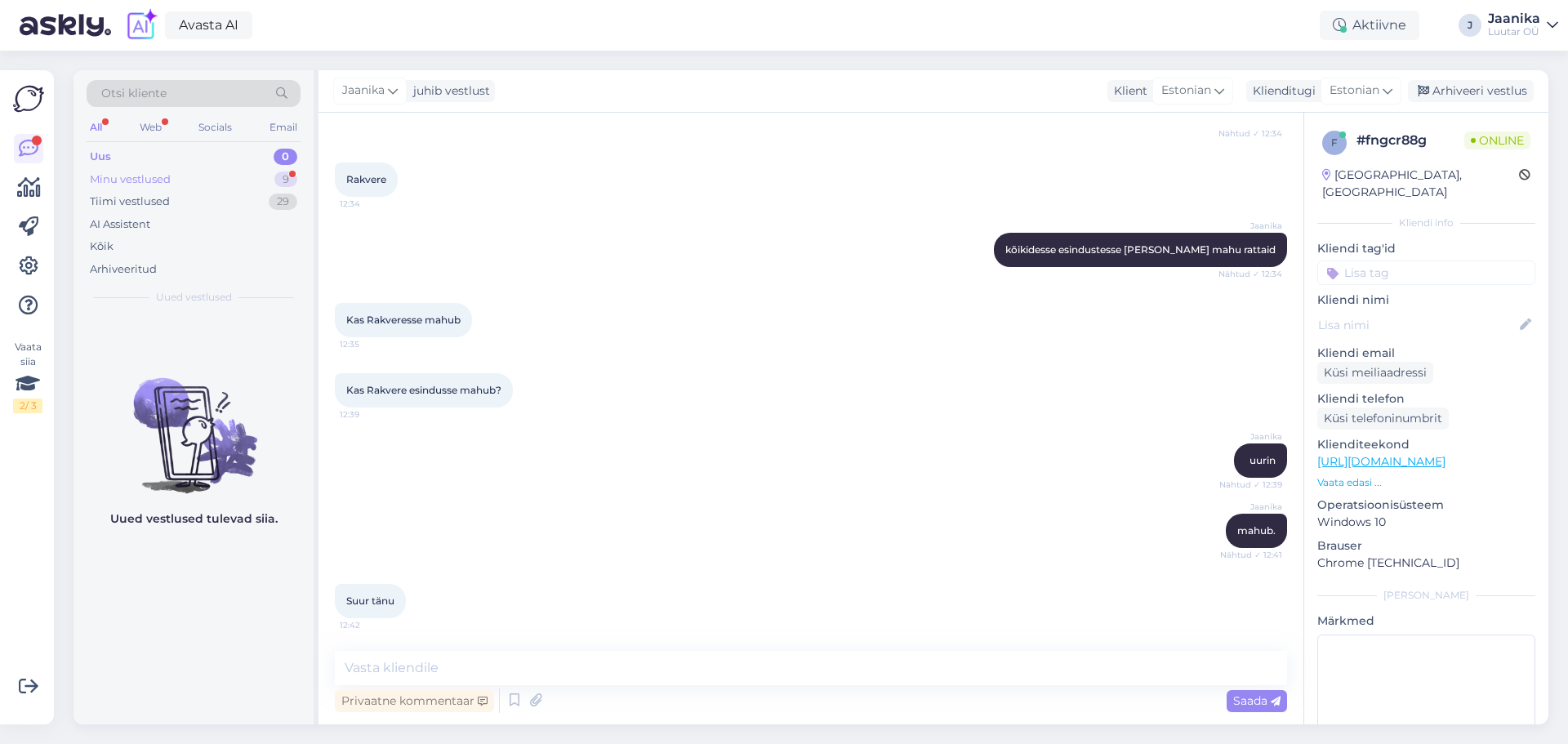
click at [143, 185] on div "Minu vestlused" at bounding box center [130, 180] width 81 height 16
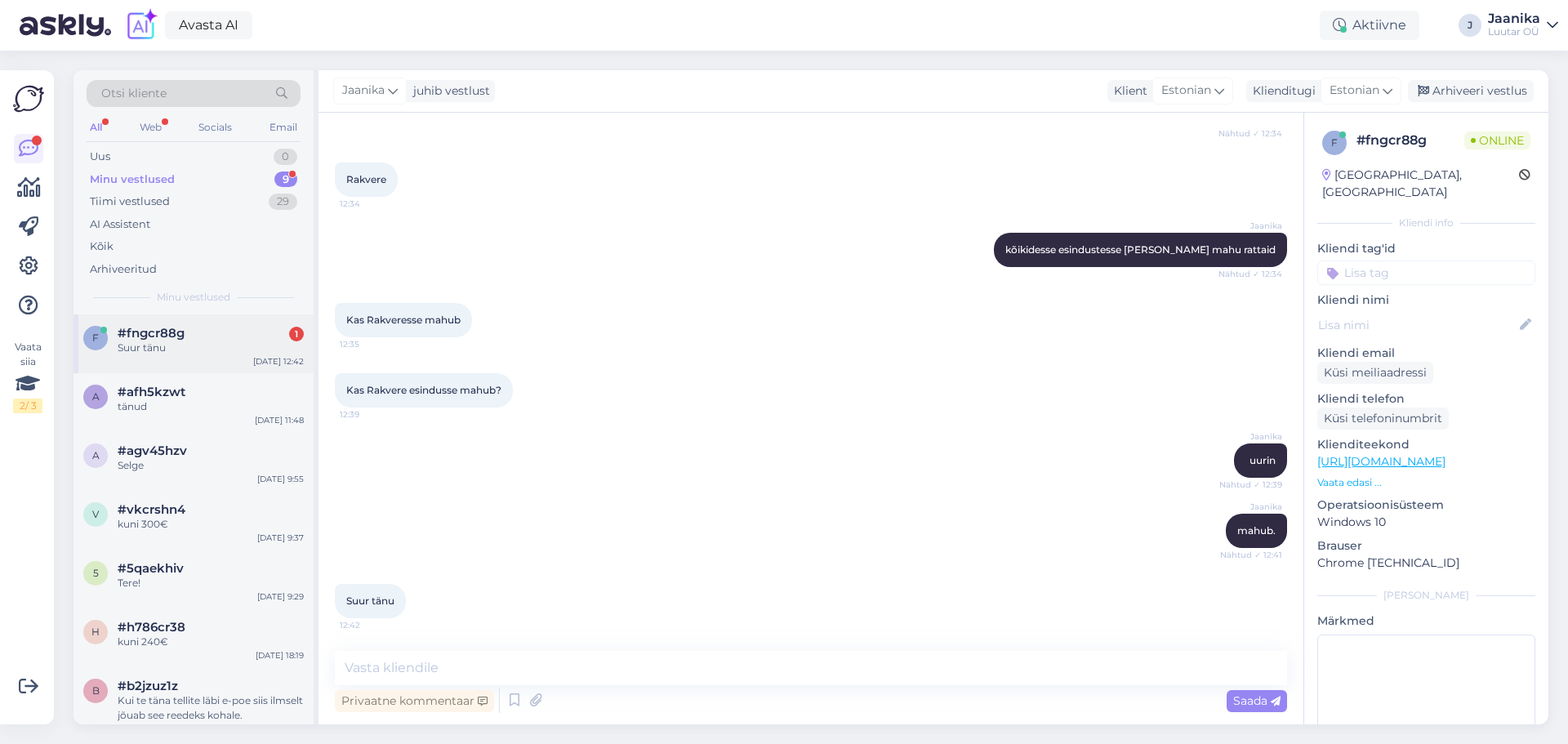
click at [157, 366] on div "f #fngcr88g 1 Suur tänu [DATE] 12:42" at bounding box center [193, 343] width 240 height 58
click at [162, 155] on div "Uus 1" at bounding box center [193, 157] width 214 height 22
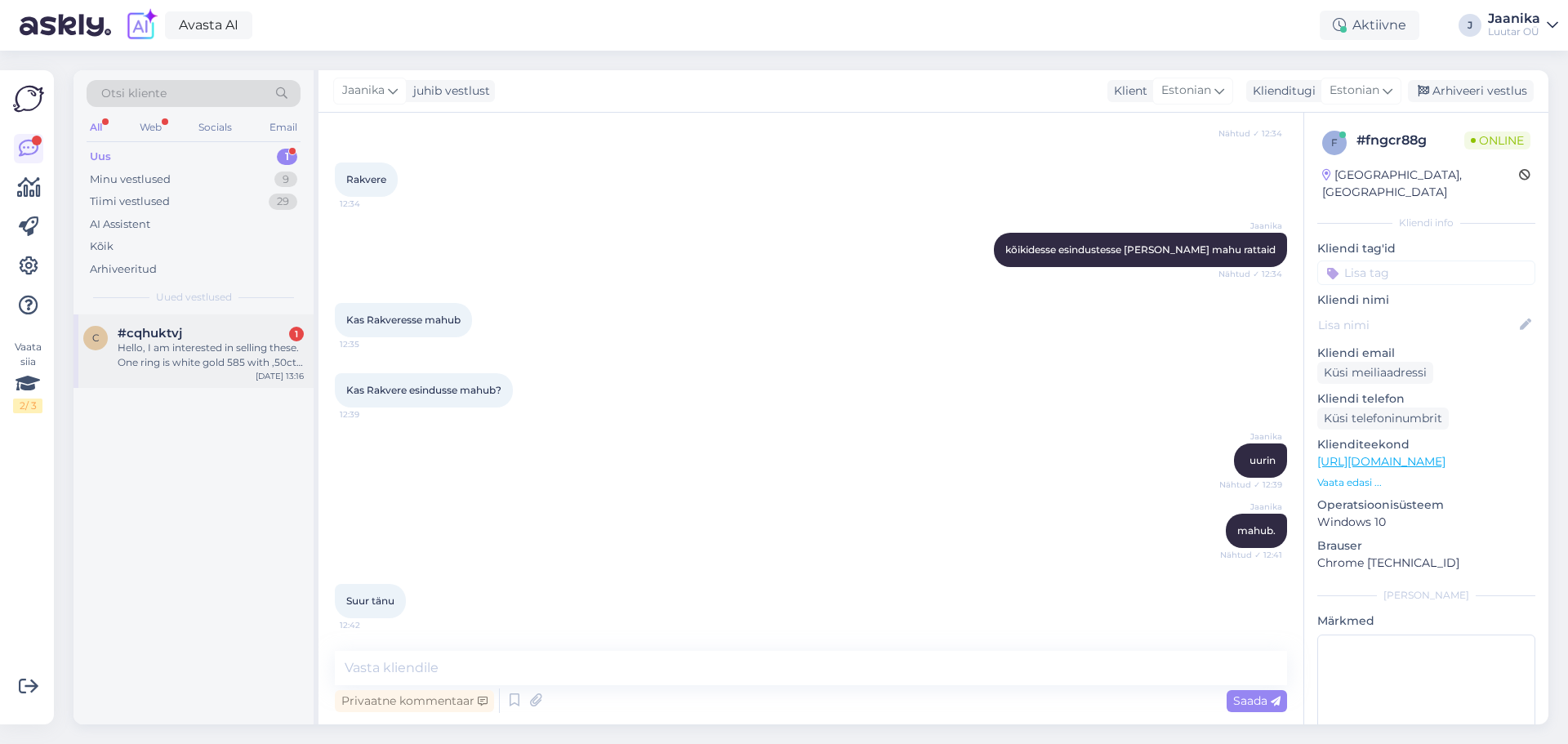
drag, startPoint x: 176, startPoint y: 330, endPoint x: 215, endPoint y: 340, distance: 40.3
click at [176, 330] on span "#cqhuktvj" at bounding box center [150, 333] width 65 height 14
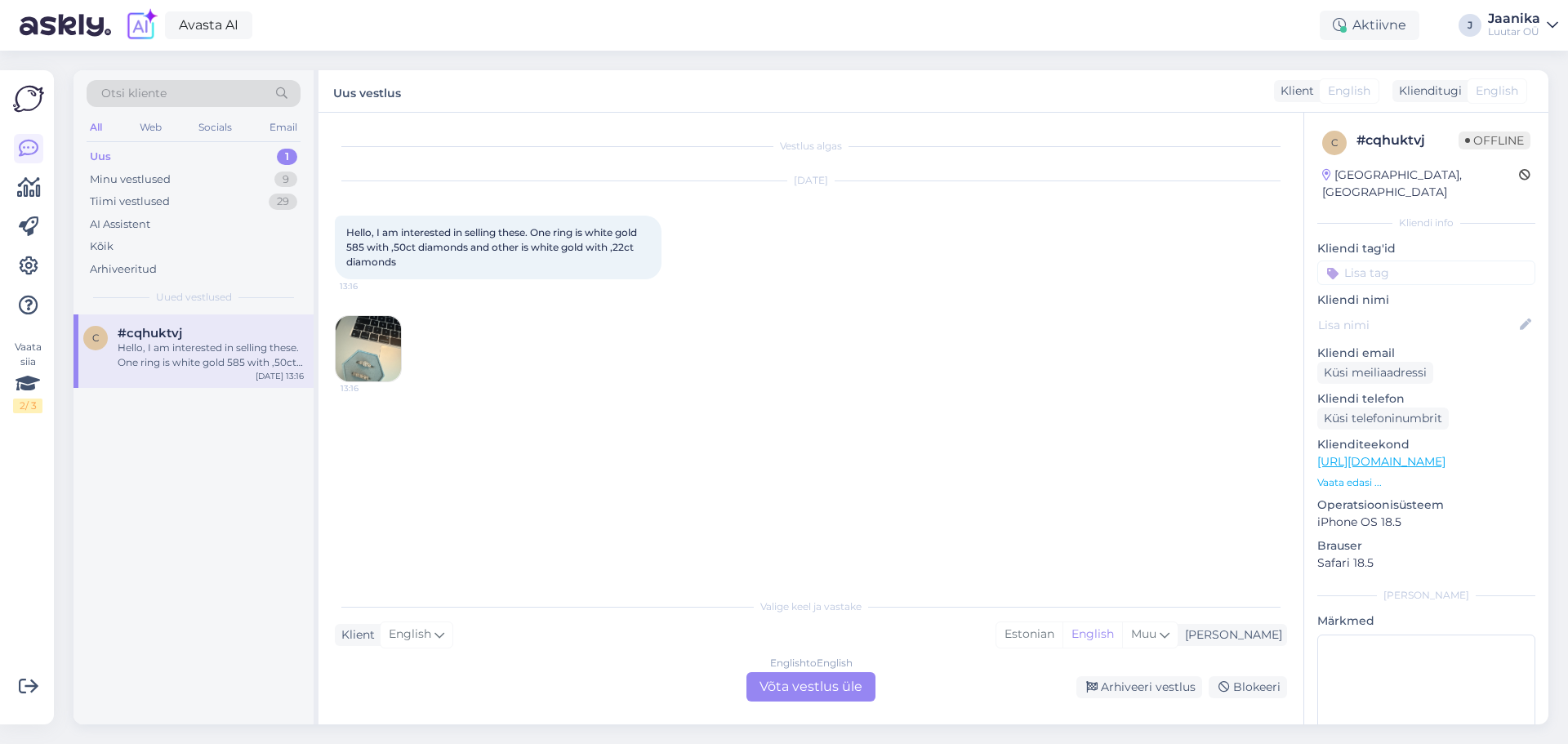
click at [782, 671] on div "Valige [PERSON_NAME] vastake Klient English Mina Estonian English Muu English t…" at bounding box center [811, 645] width 952 height 112
click at [751, 687] on div "English to English Võta vestlus üle" at bounding box center [811, 686] width 129 height 30
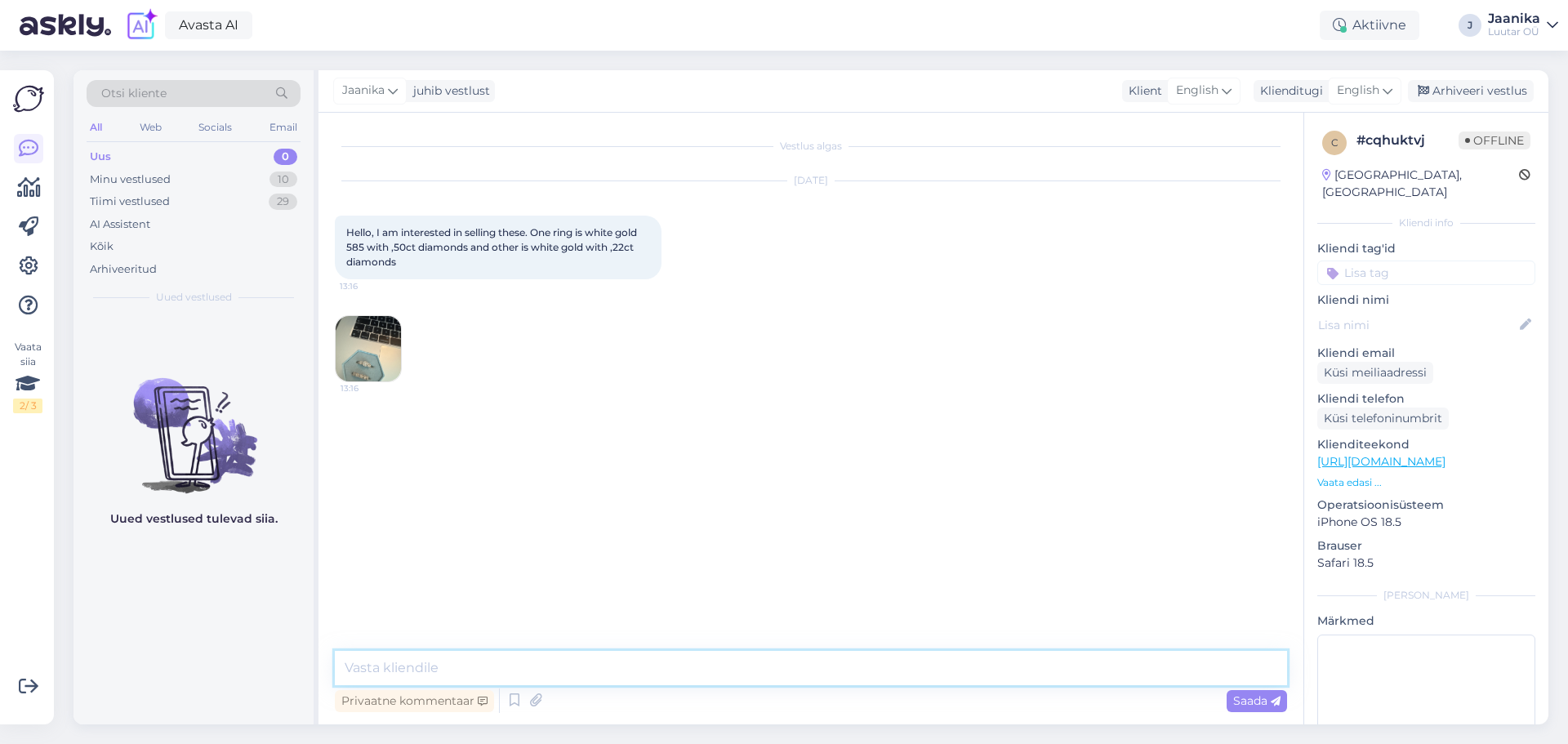
click at [563, 665] on textarea at bounding box center [811, 668] width 952 height 34
click at [766, 677] on textarea at bounding box center [811, 668] width 952 height 34
click at [1385, 94] on icon at bounding box center [1387, 91] width 10 height 18
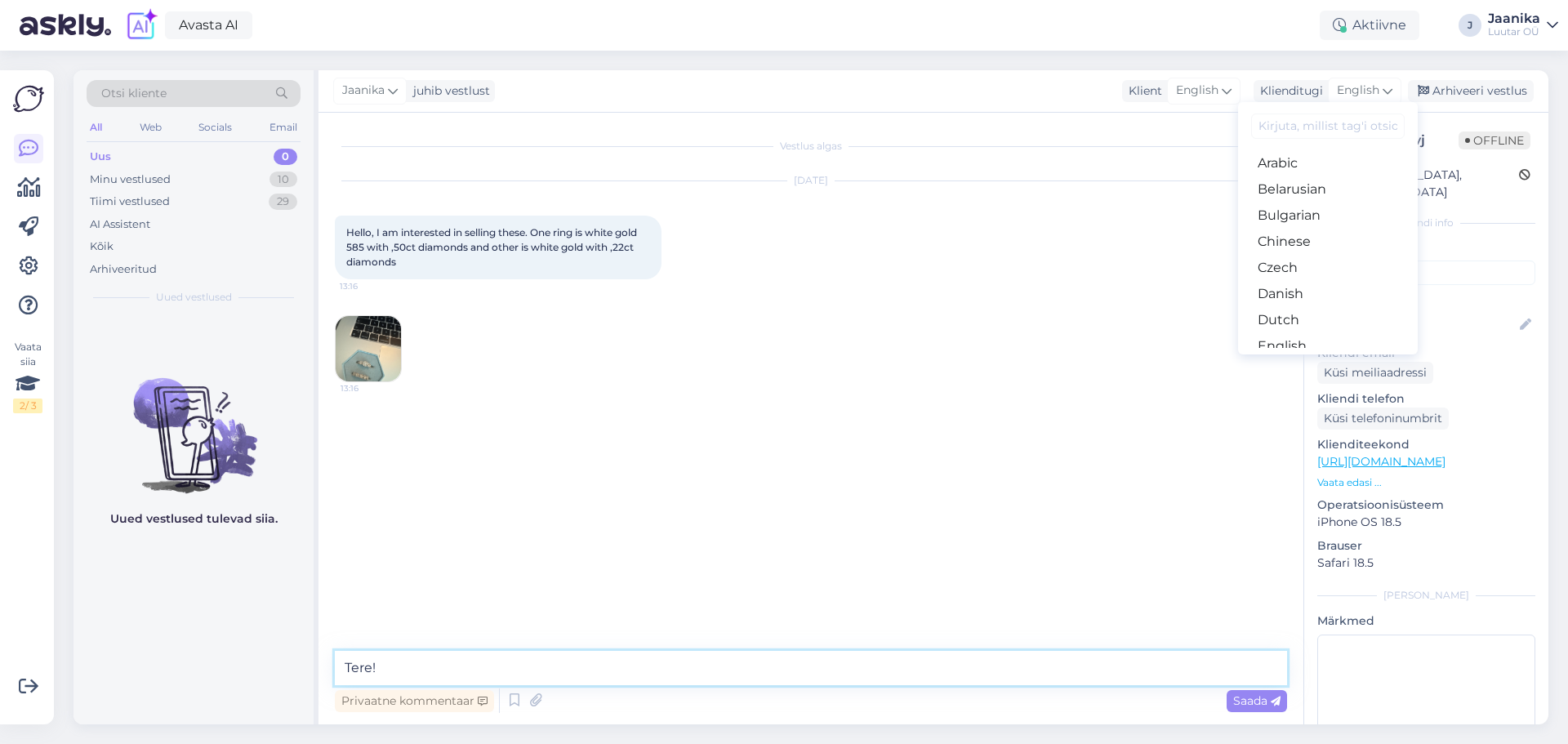
click at [316, 669] on div "Otsi kliente All Web Socials Email Uus 0 Minu vestlused 10 Tiimi vestlused 29 A…" at bounding box center [811, 397] width 1474 height 654
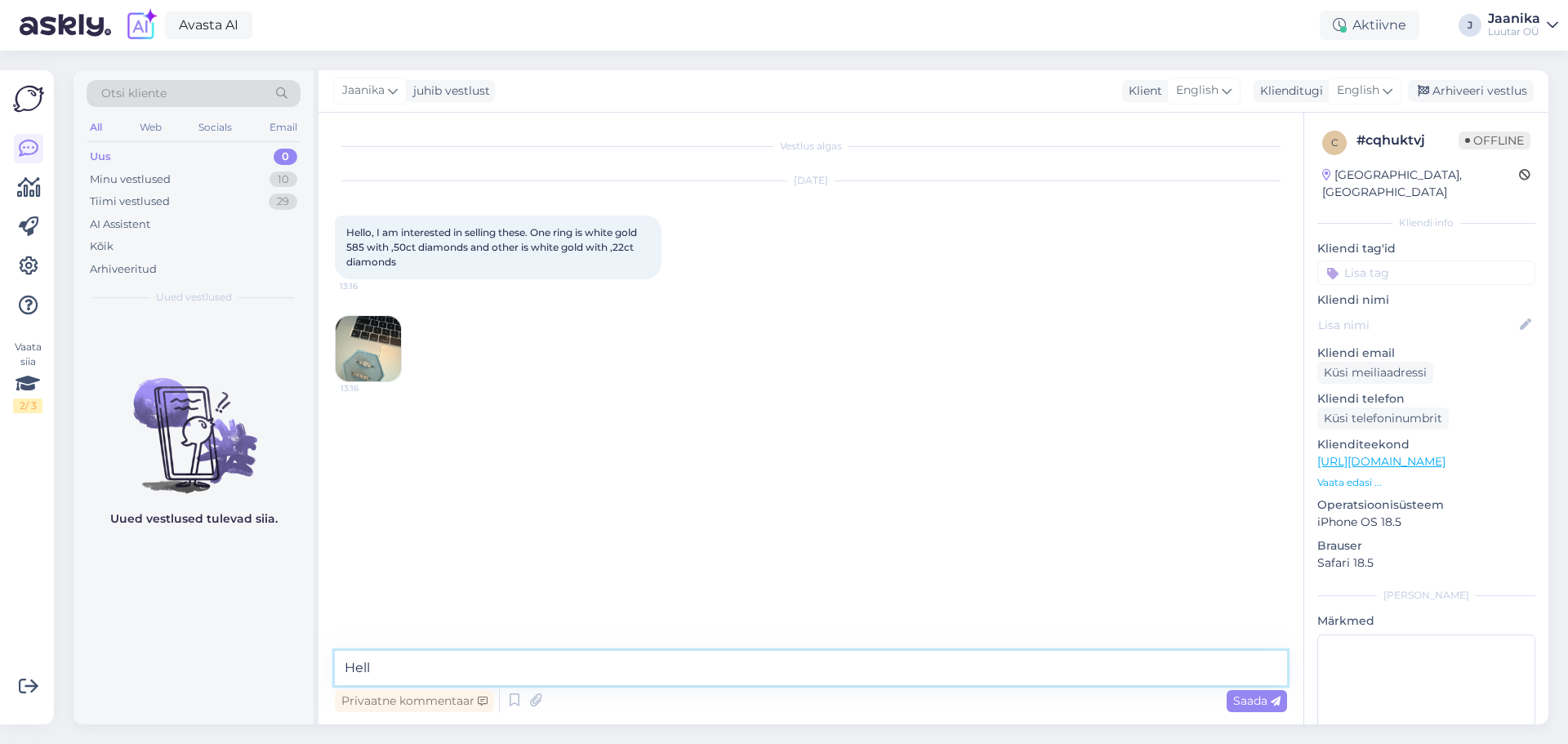
type textarea "Hello"
click at [361, 361] on img at bounding box center [368, 348] width 66 height 66
click at [491, 671] on textarea at bounding box center [811, 668] width 952 height 34
click at [456, 669] on textarea at bounding box center [811, 668] width 952 height 34
click at [381, 352] on img at bounding box center [368, 348] width 66 height 66
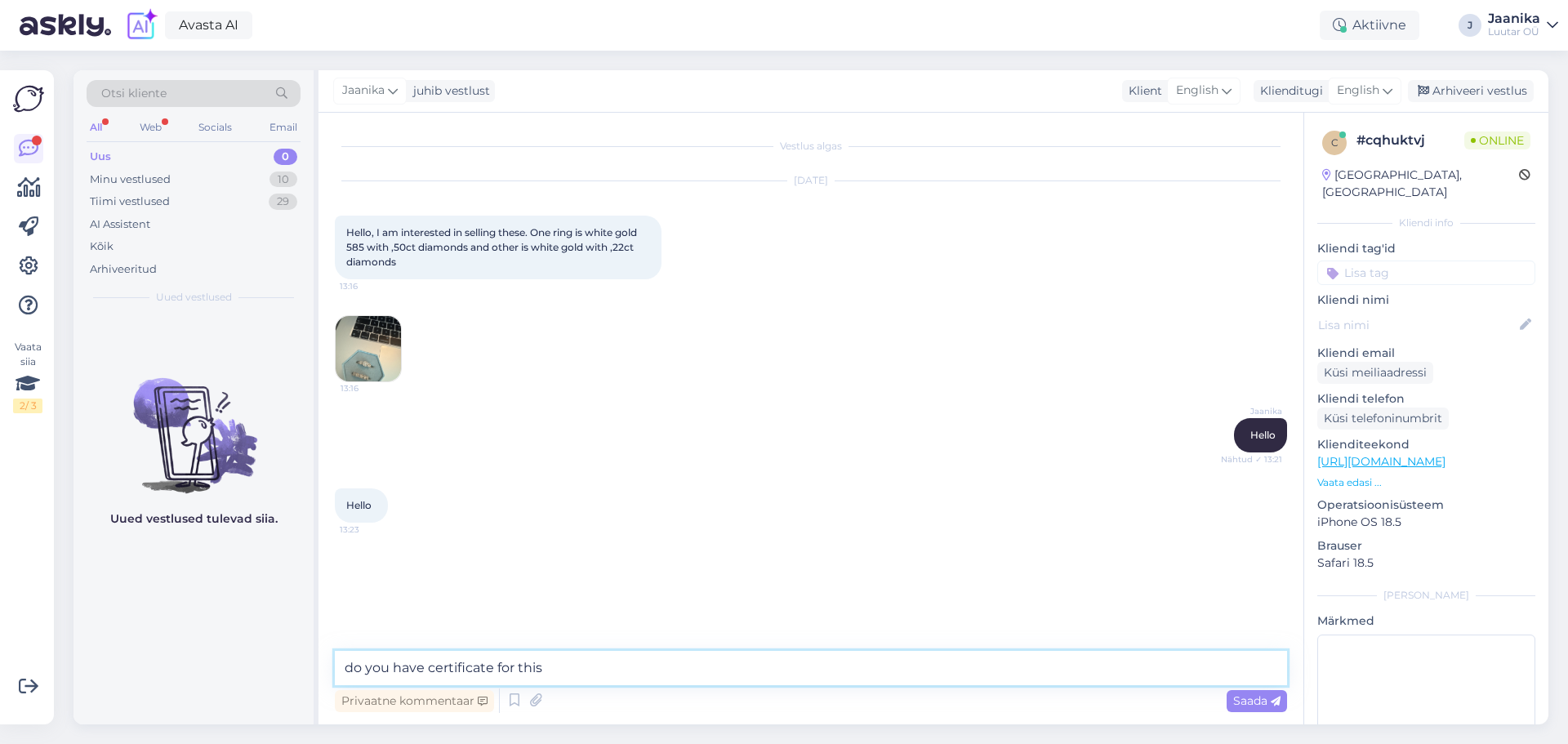
click at [602, 674] on textarea "do you have certificate for this" at bounding box center [811, 668] width 952 height 34
type textarea "do you have certificate for this ?"
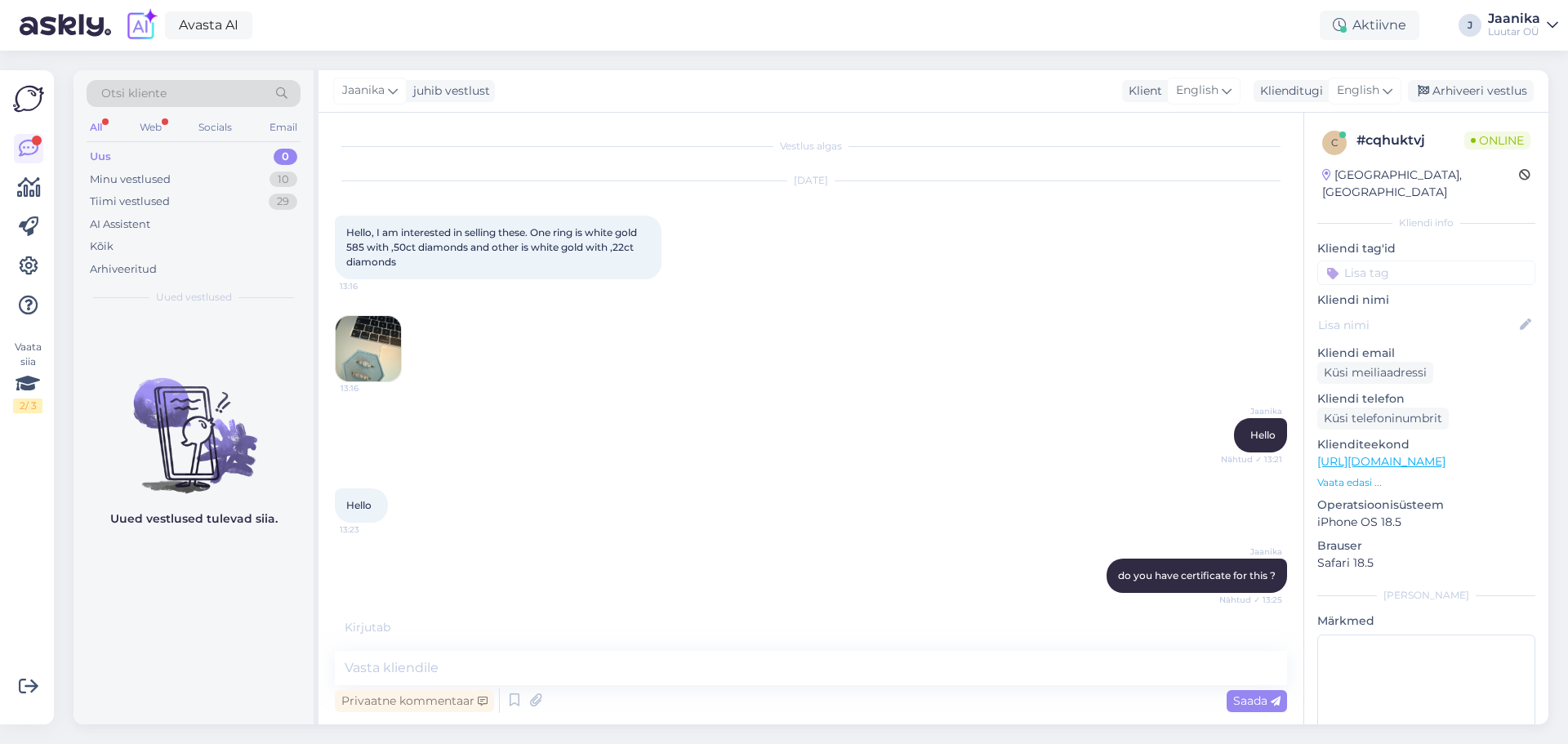
scroll to position [45, 0]
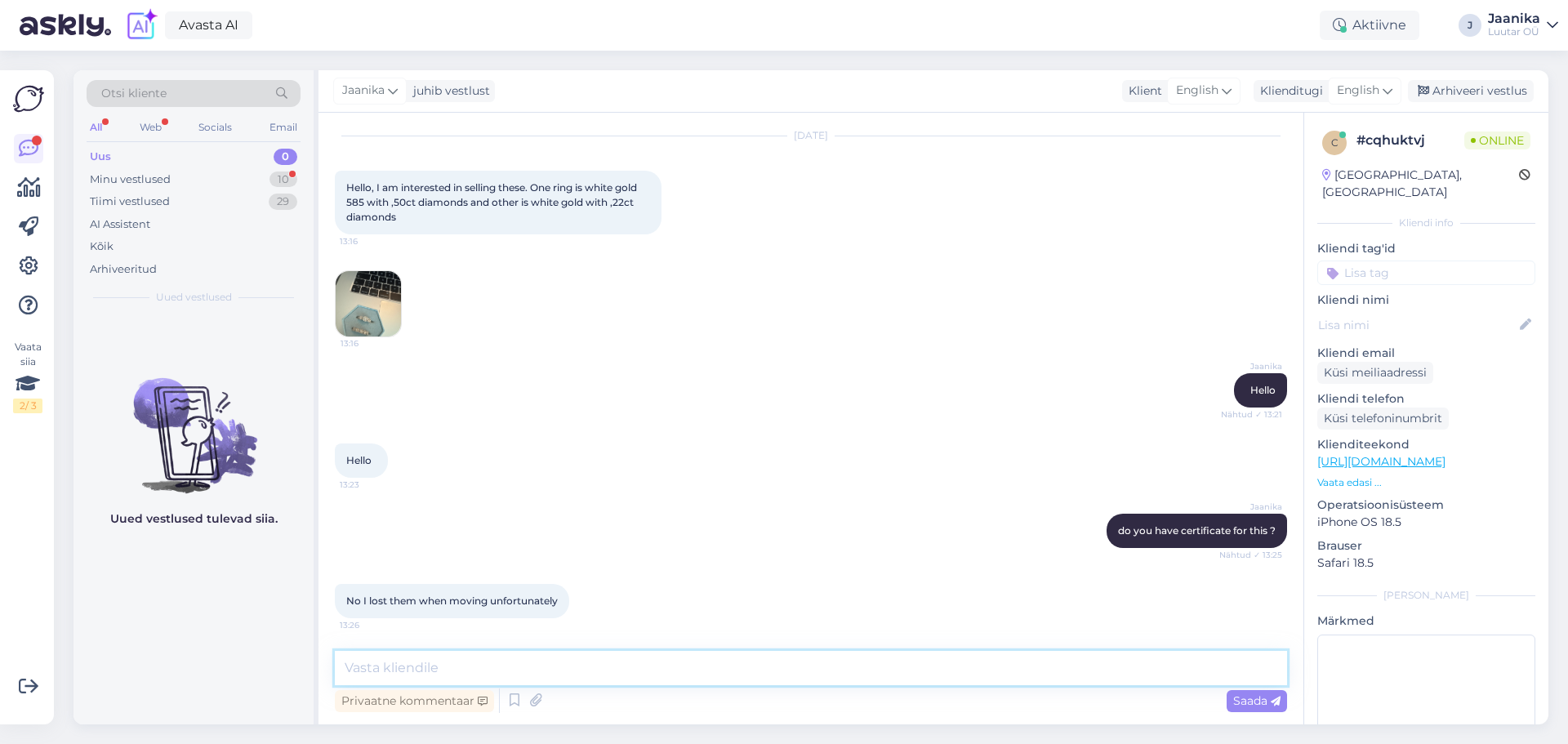
click at [378, 662] on textarea at bounding box center [811, 668] width 952 height 34
click at [1352, 93] on span "English" at bounding box center [1357, 91] width 42 height 18
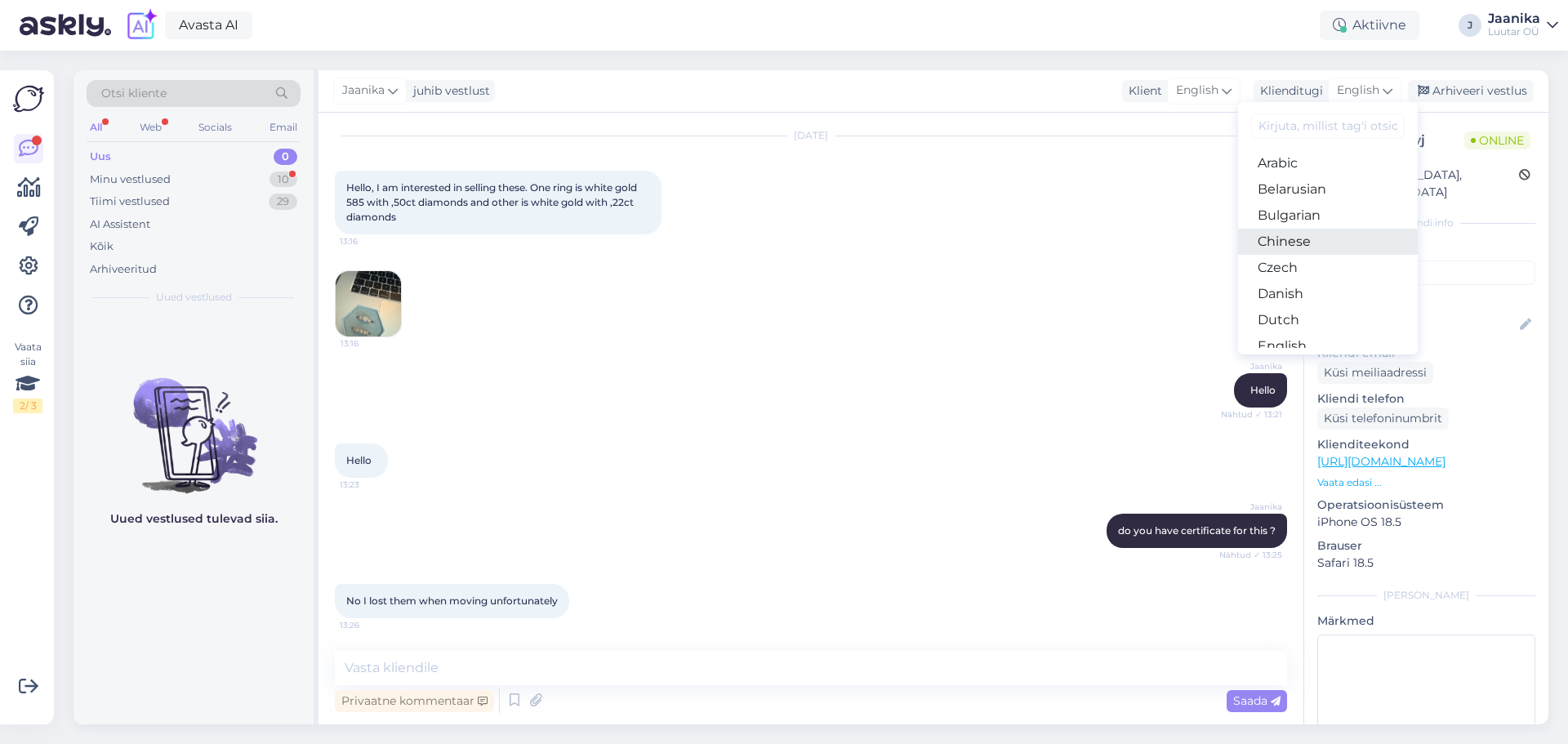
scroll to position [82, 0]
click at [1313, 290] on link "Estonian" at bounding box center [1328, 291] width 180 height 26
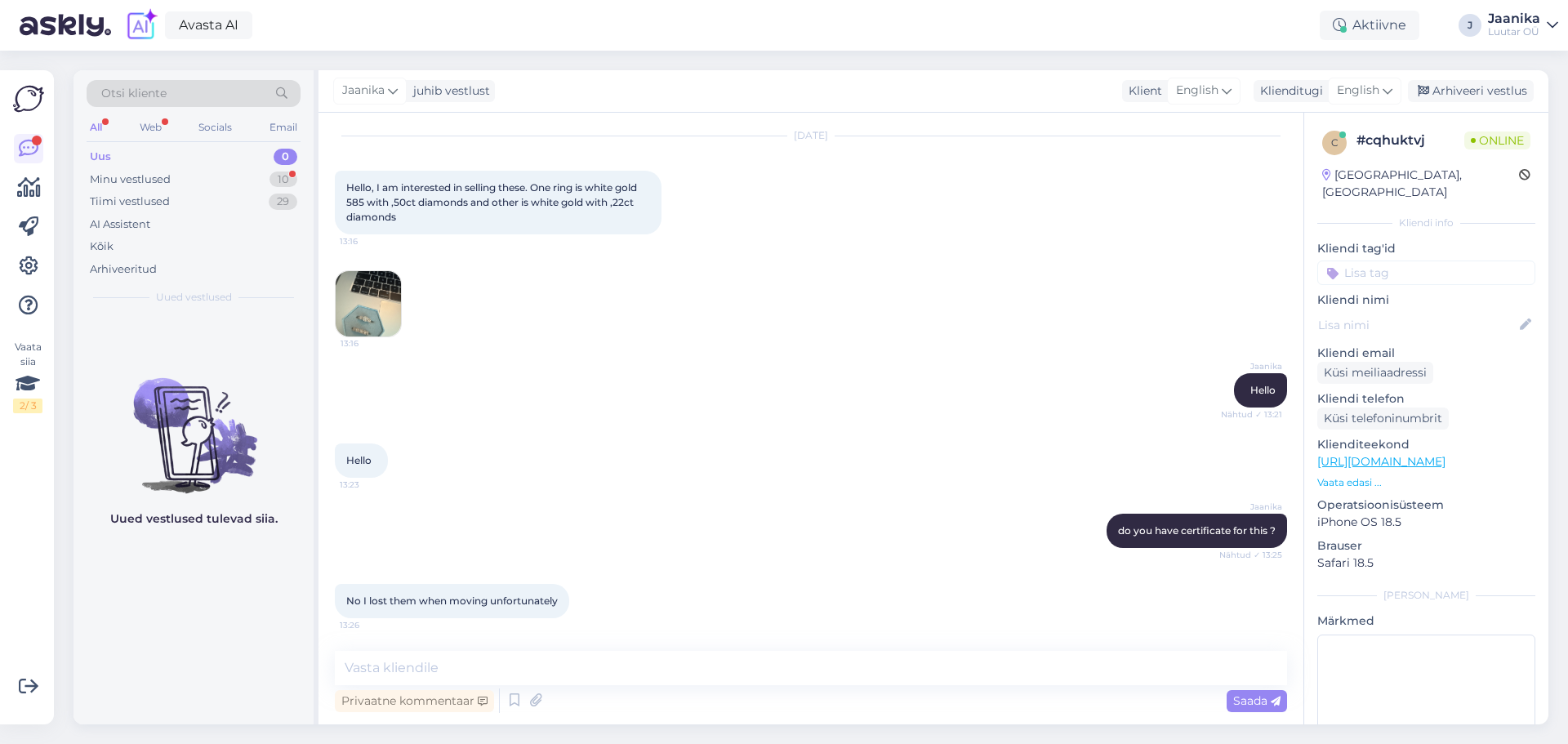
scroll to position [62, 0]
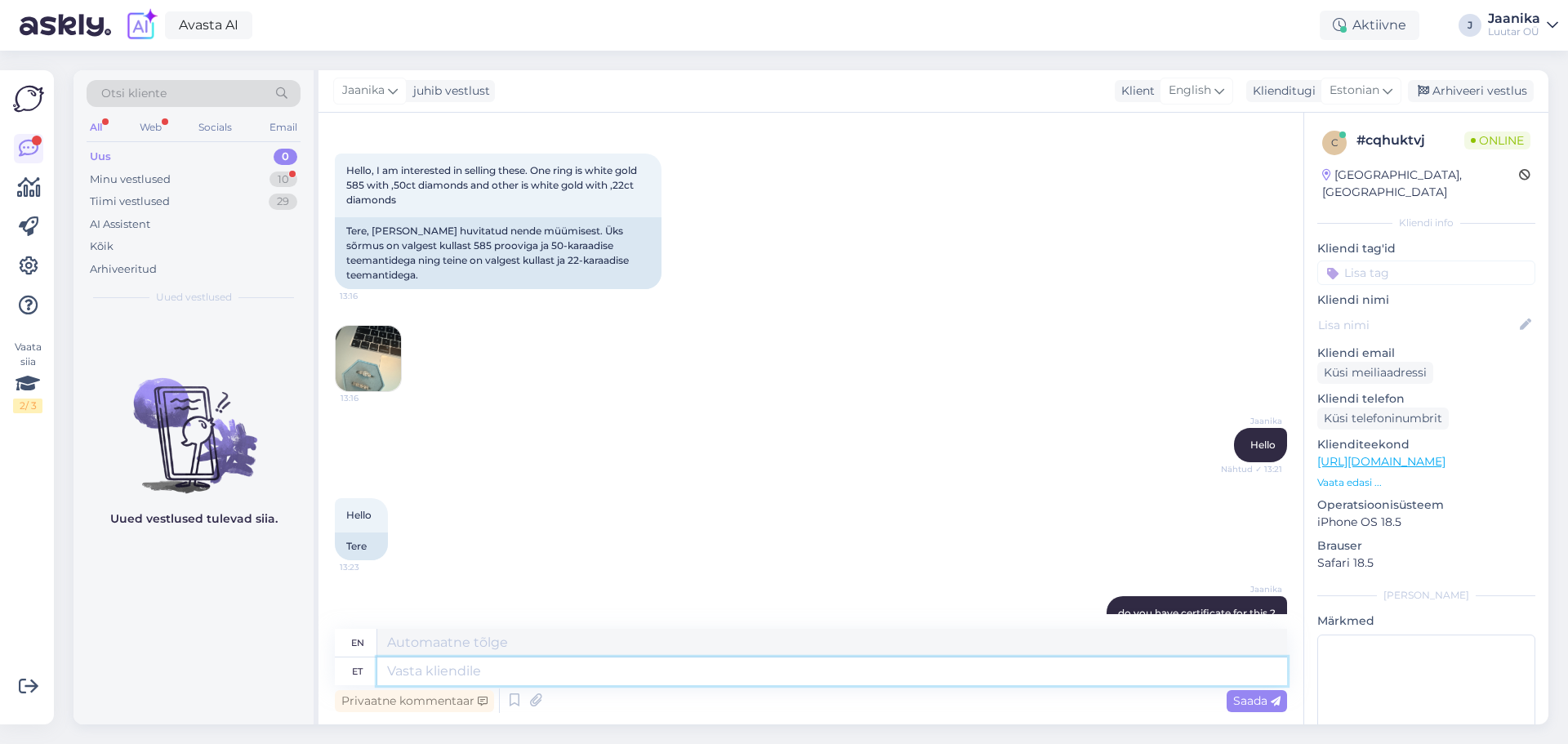
click at [515, 674] on textarea at bounding box center [831, 671] width 909 height 28
type textarea "siis"
type textarea "then"
type textarea "siis vadatakse k"
type textarea "then it is checked"
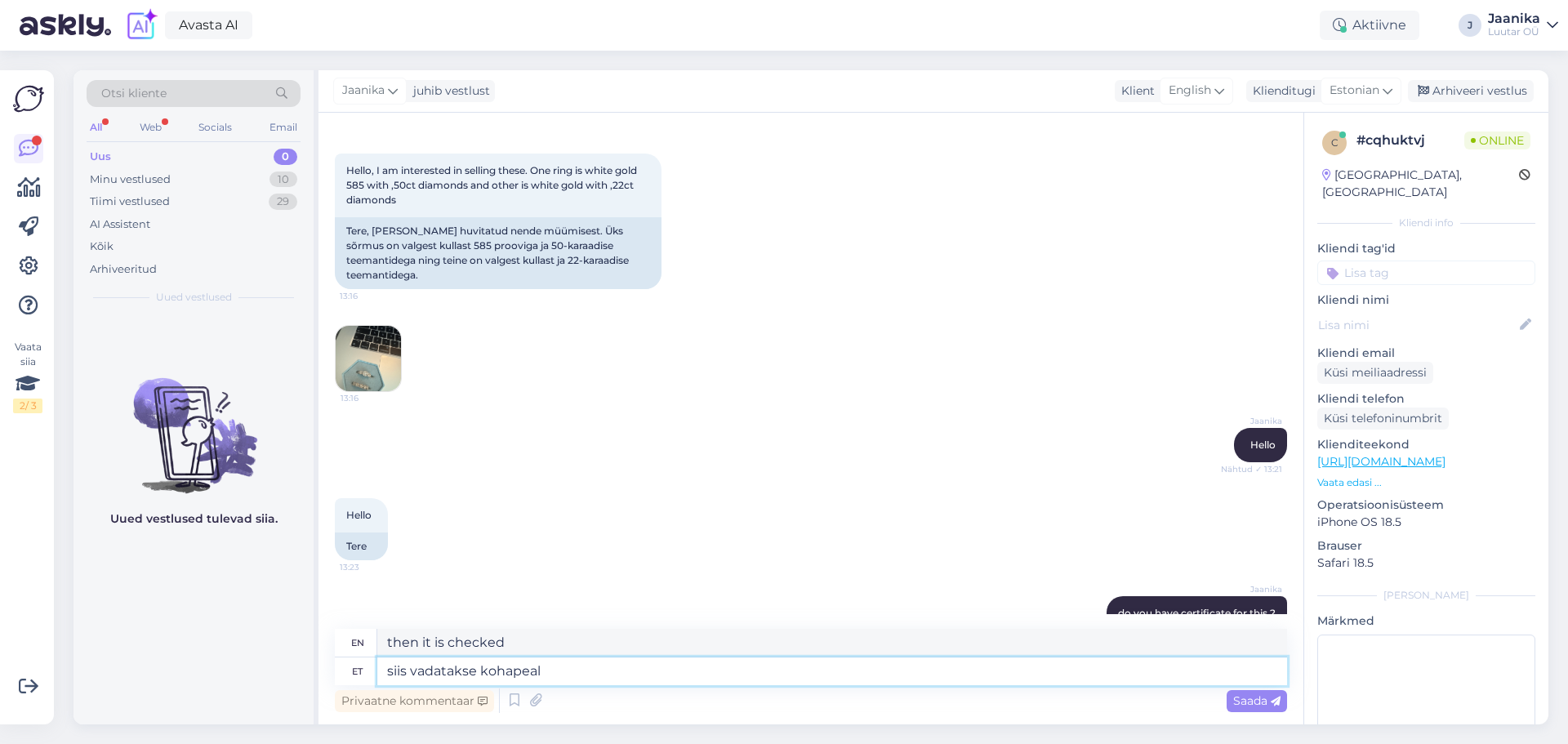
type textarea "siis vadatakse kohapeal"
type textarea "then it will be checked on site"
type textarea "siis vadatakse kohapeal üle"
type textarea "then checked on site"
type textarea "siis vadatakse kohapeal üle ehted ja"
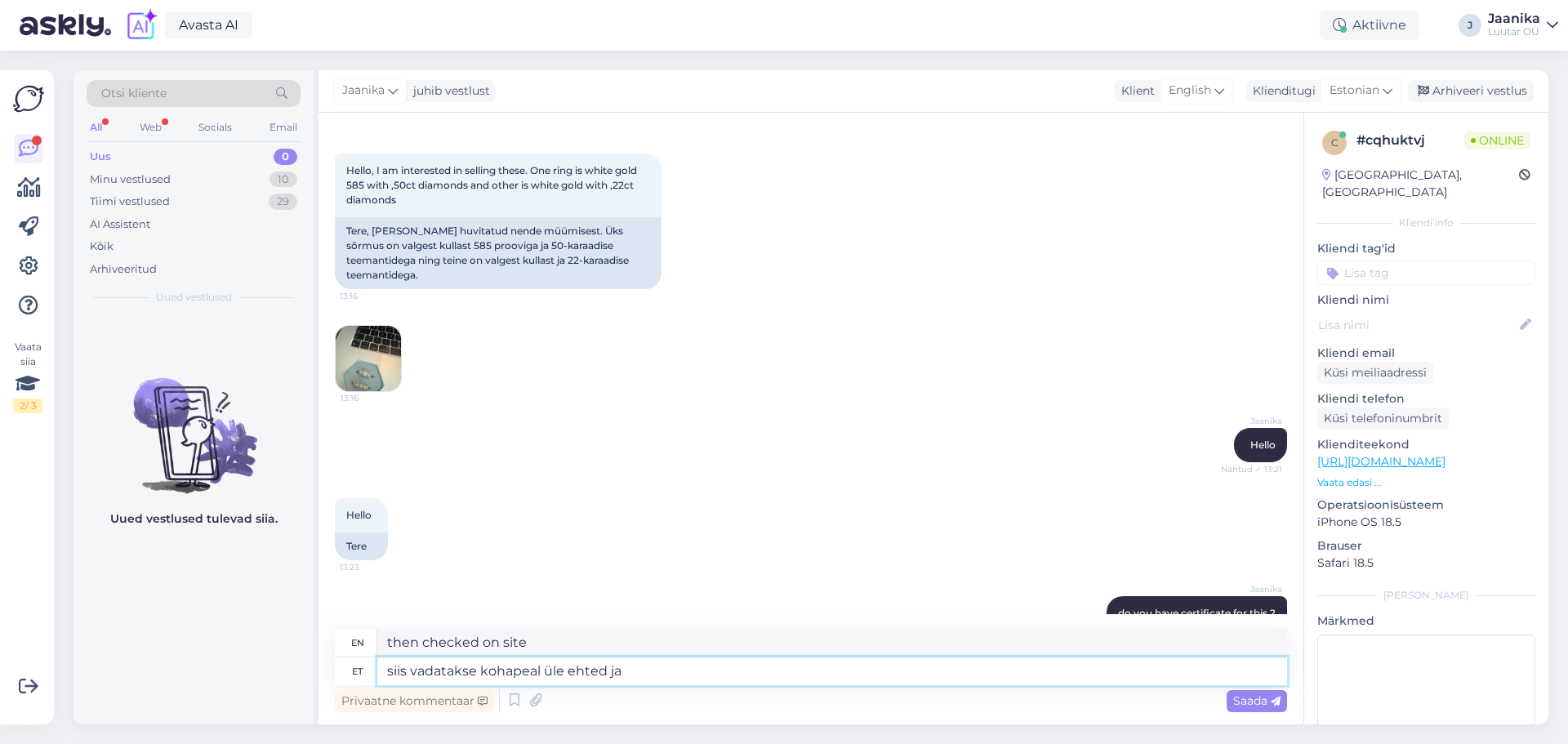
type textarea "then the jewelry will be checked on site"
type textarea "siis vadatakse kohapeal üle ehted ja"
type textarea "then the jewelry will be checked on site and"
type textarea "siis vadatakse kohapeal üle ehted ja tehakse t"
type textarea "then the jewelry is checked on site and made"
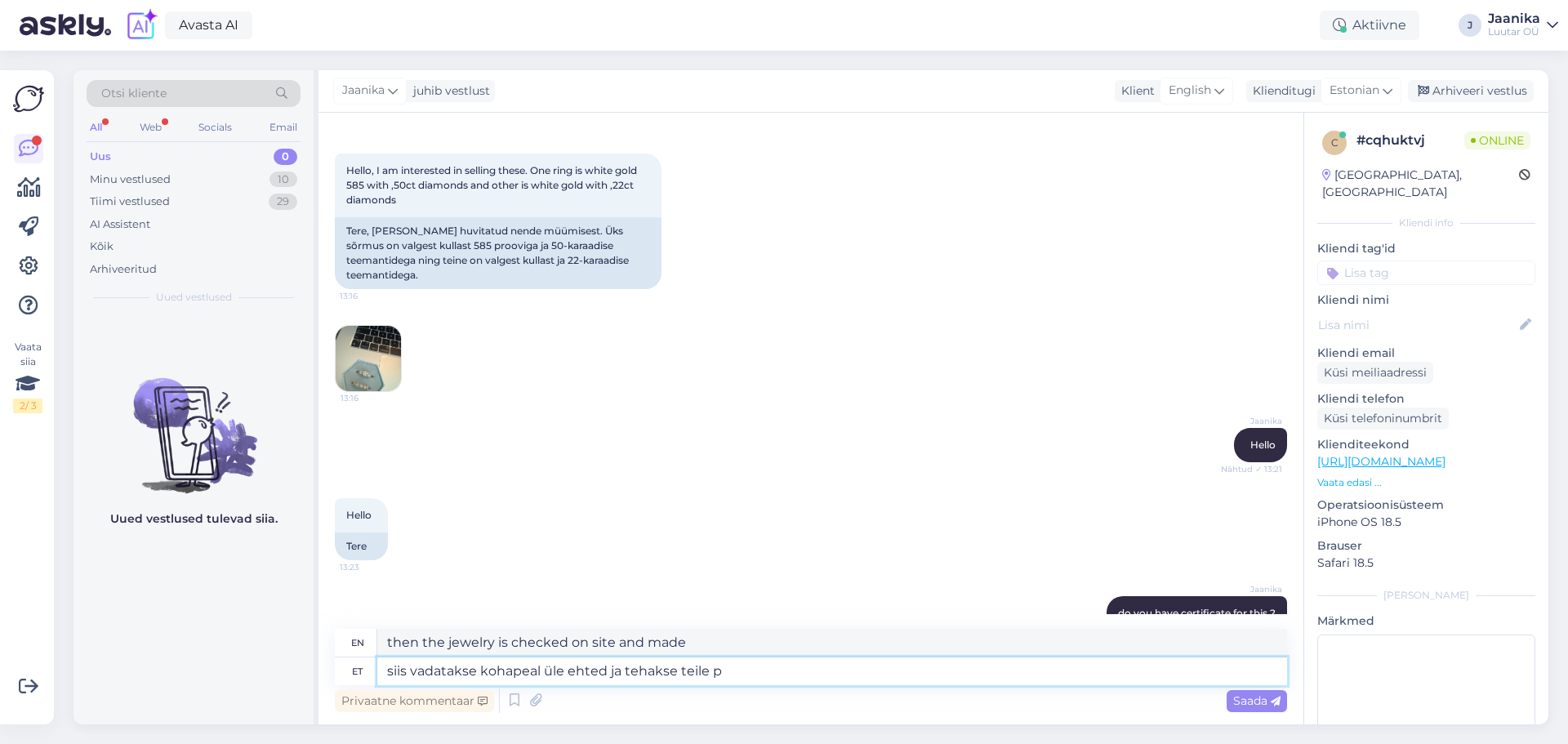
type textarea "siis vadatakse kohapeal üle ehted ja tehakse teile pa"
type textarea "then the jewelry will be checked on site and made for you"
type textarea "siis vadatakse kohapeal üle ehted ja tehakse teile pakkumine"
type textarea "Then the jewelry will be inspected on site and you will be given an offer."
click at [426, 672] on textarea "siis vadatakse kohapeal üle ehted ja tehakse teile pakkumine" at bounding box center [831, 671] width 909 height 28
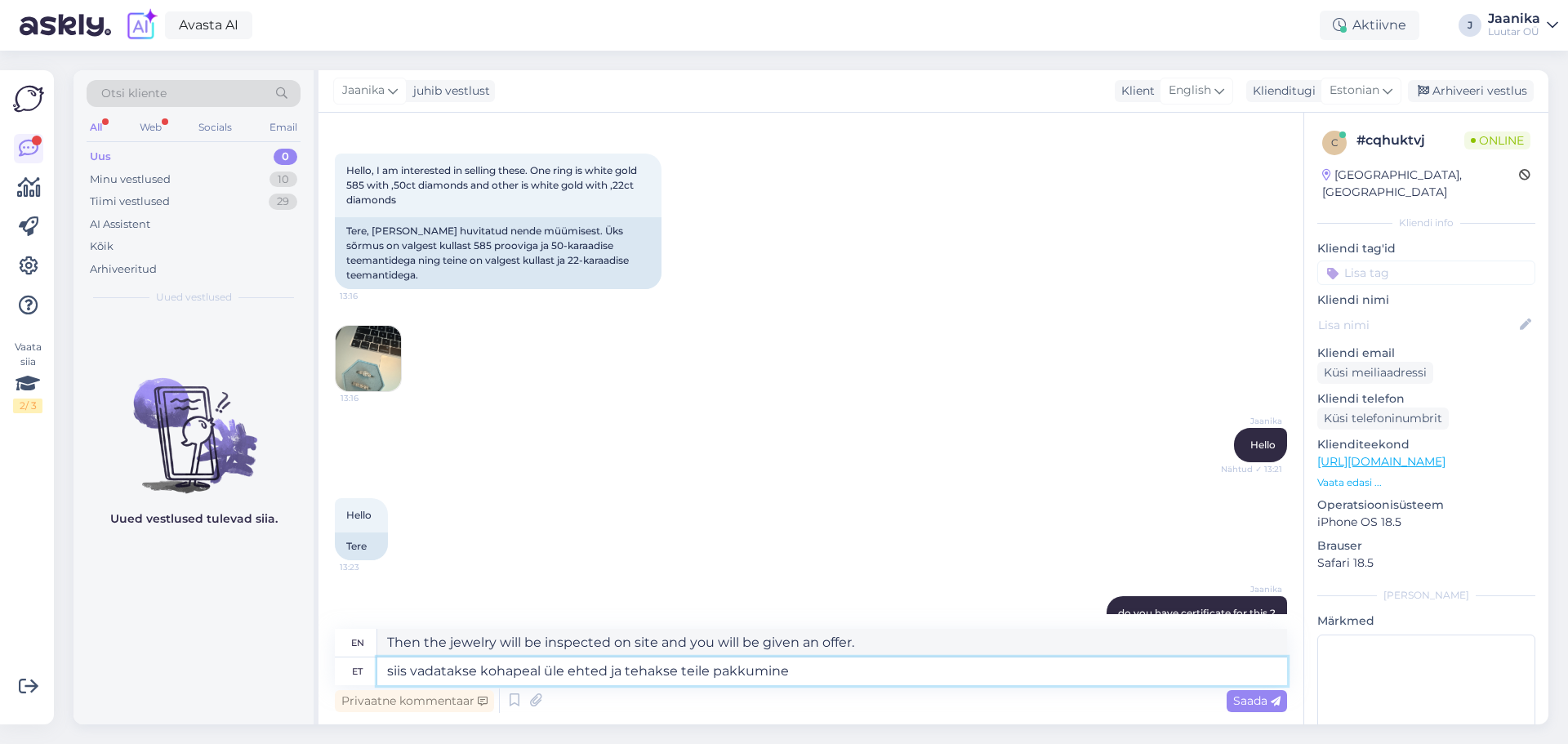
type textarea "siis vaadatakse kohapeal üle ehted ja tehakse teile pakkumine"
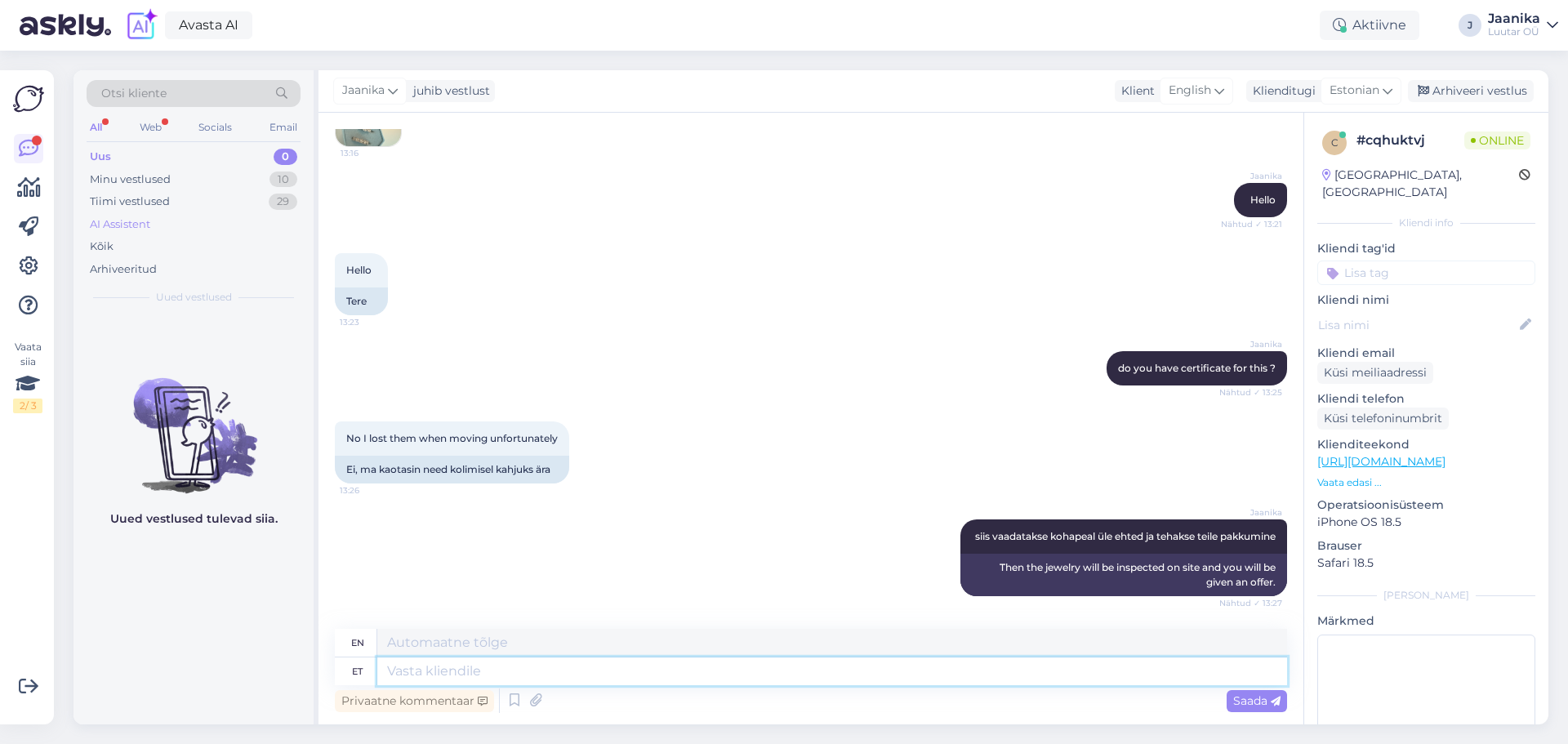
scroll to position [405, 0]
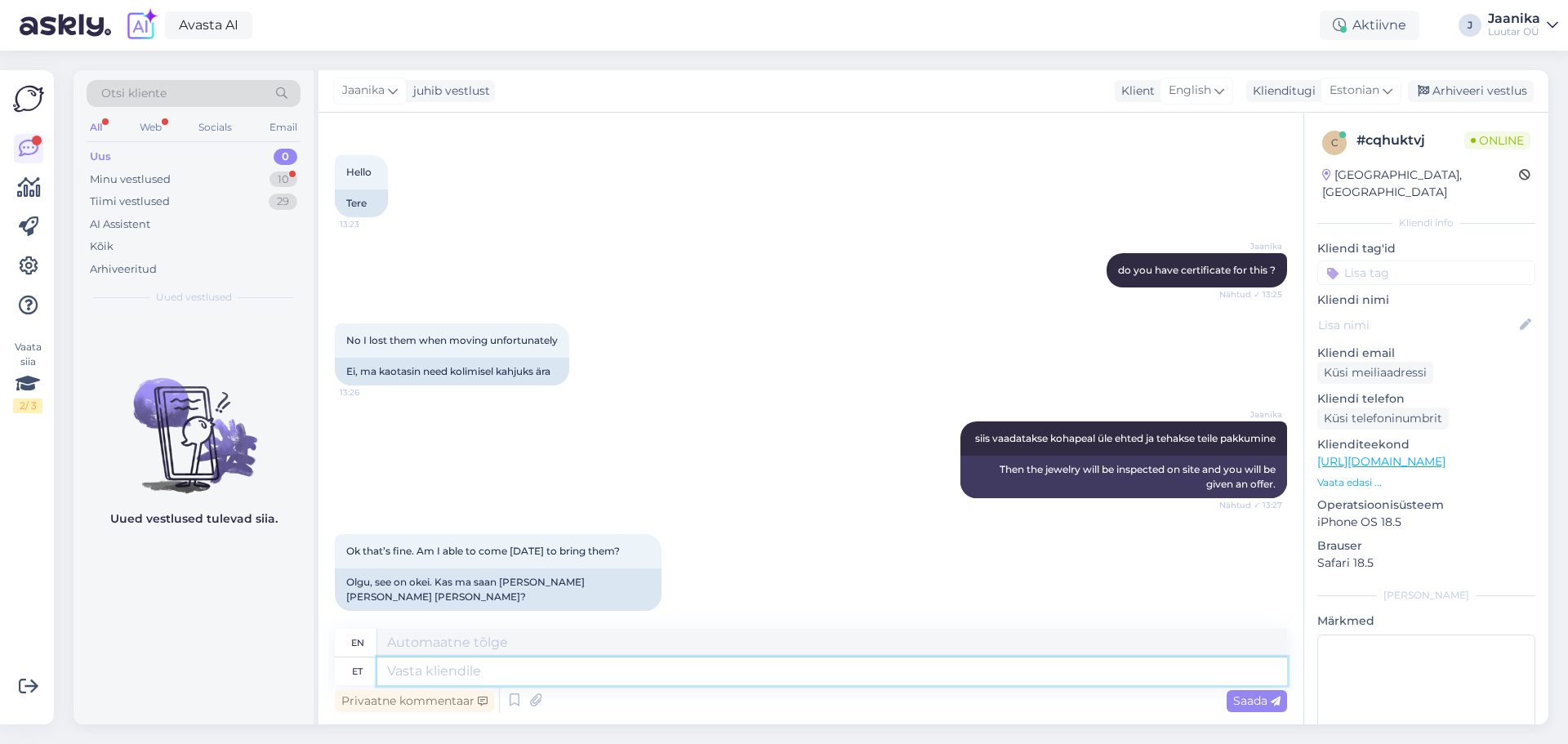
click at [437, 667] on textarea at bounding box center [831, 671] width 909 height 28
type textarea "jah"
type textarea "yes"
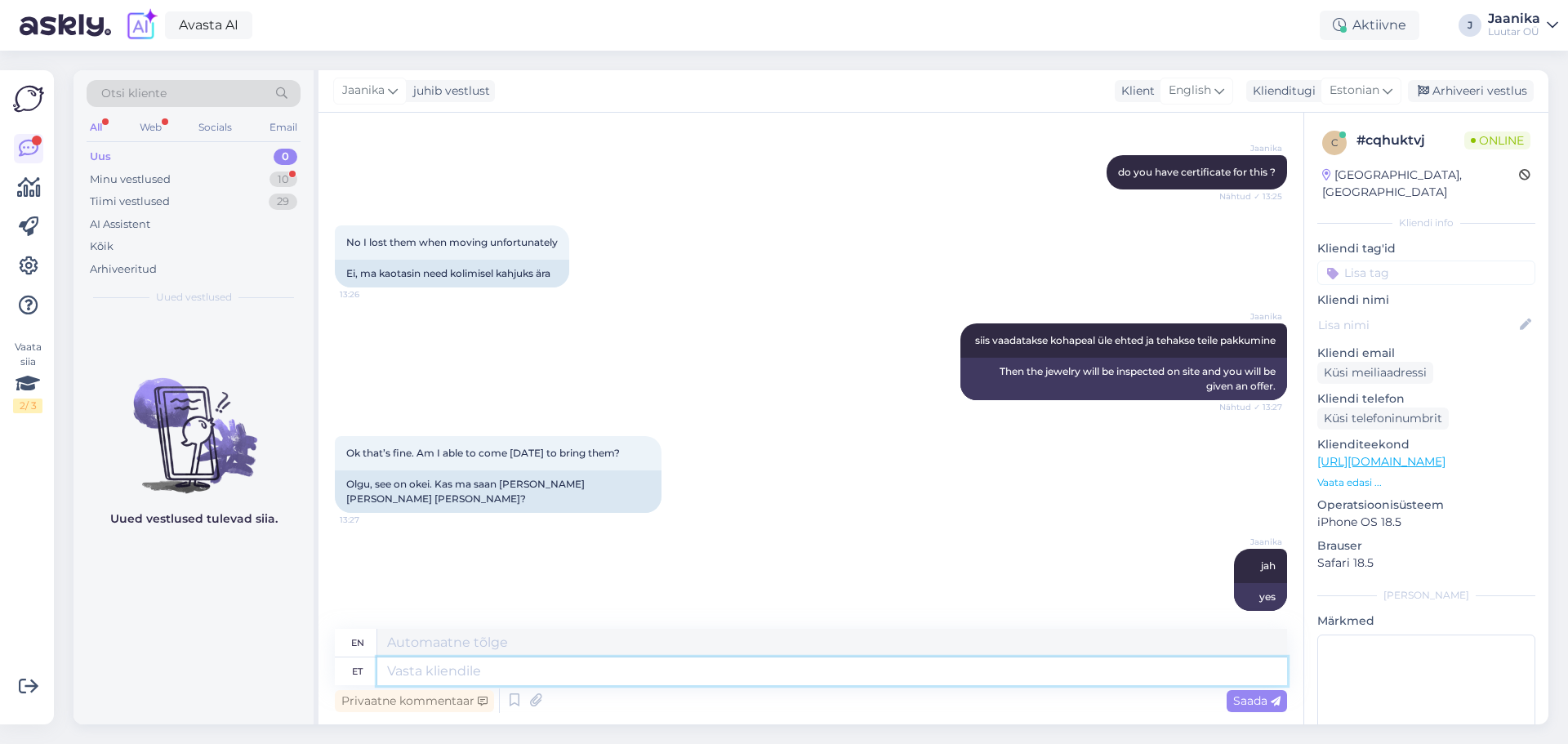
scroll to position [601, 0]
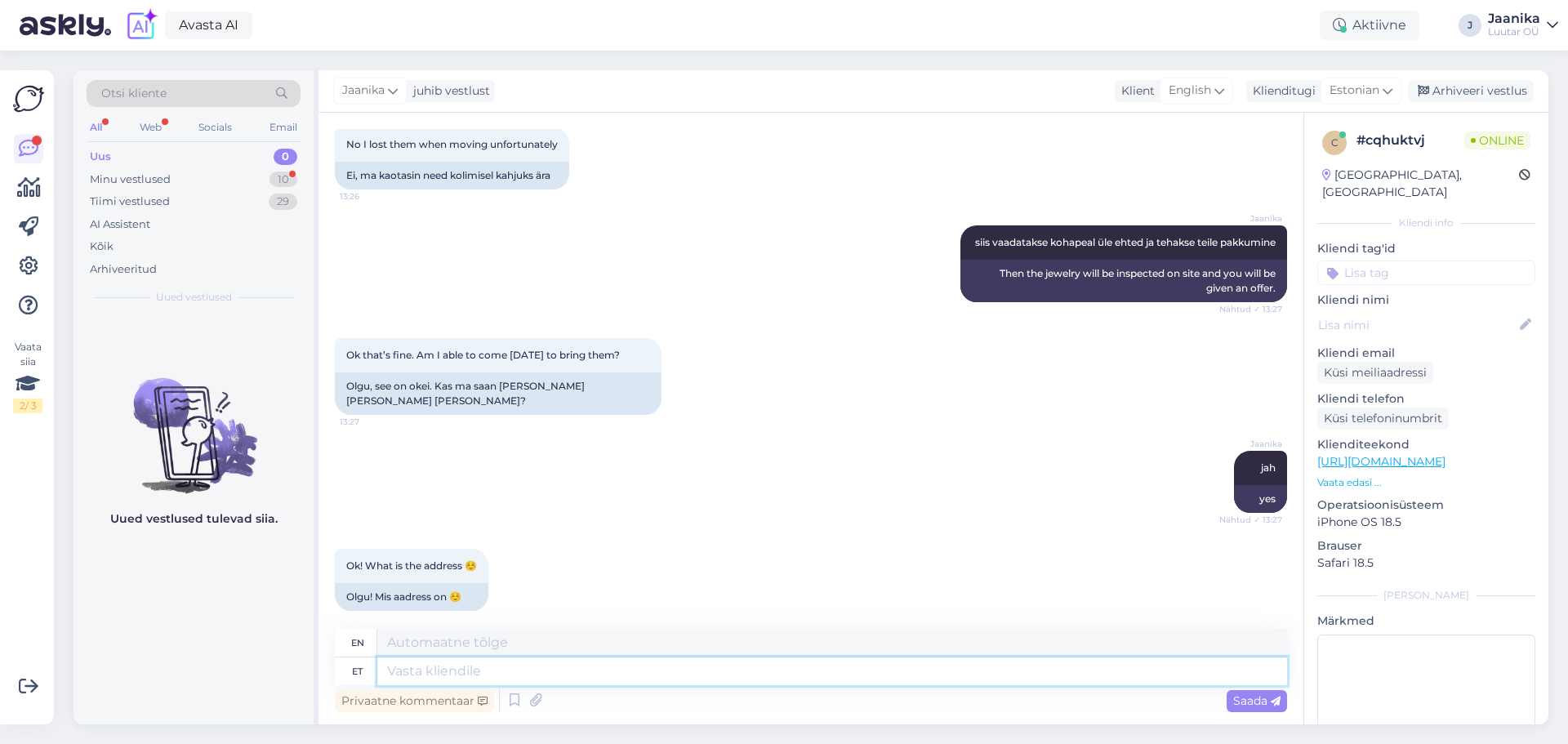
click at [426, 674] on textarea at bounding box center [831, 671] width 909 height 28
type textarea "meil o"
type textarea "we have"
type textarea "meil on 20 e"
type textarea "we have 20"
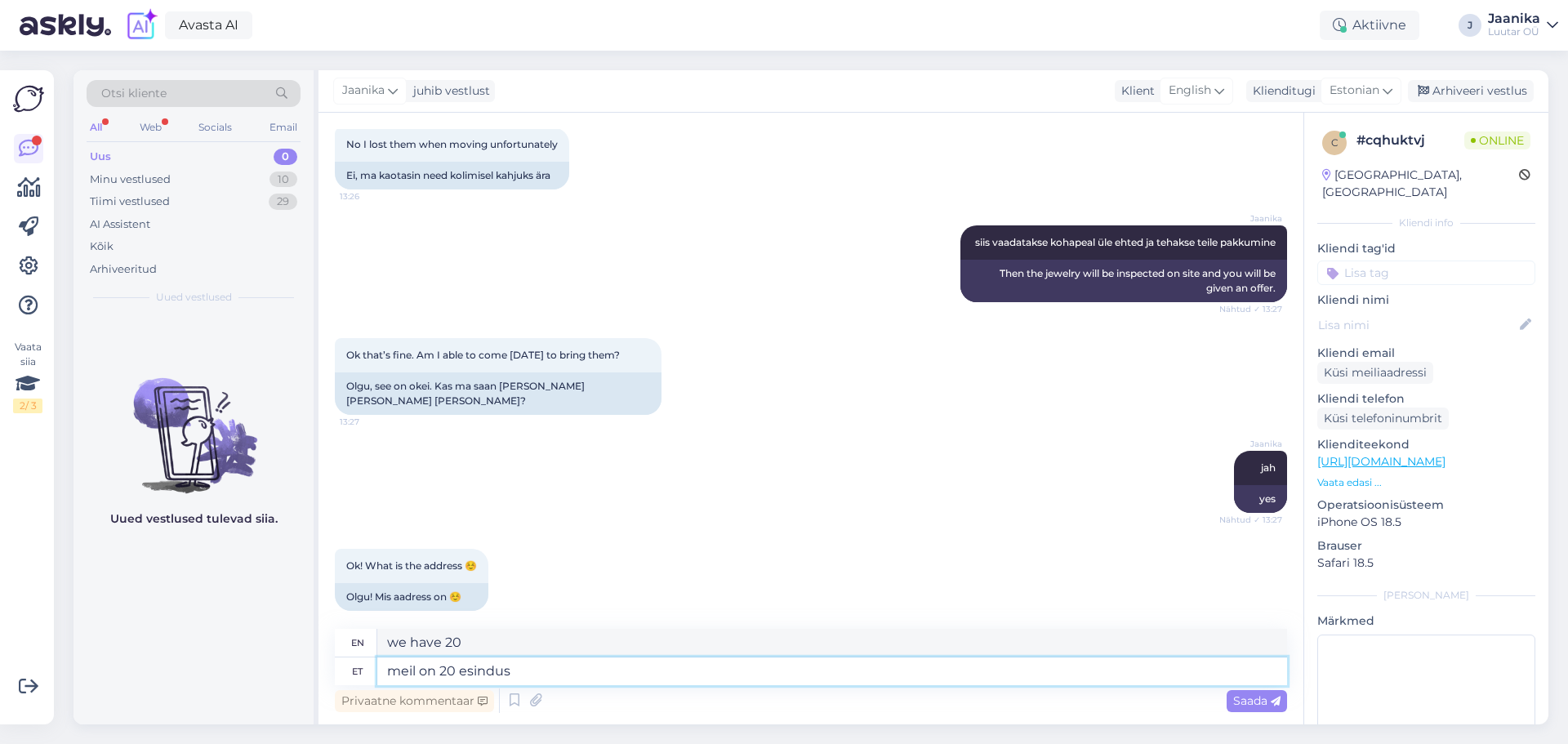
type textarea "meil on 20 esindust"
type textarea "we have 20 representative offices"
type textarea "meil on 20 esindust, m"
type textarea "we have 20 representative offices,"
type textarea "meil on 20 esindust, mis l"
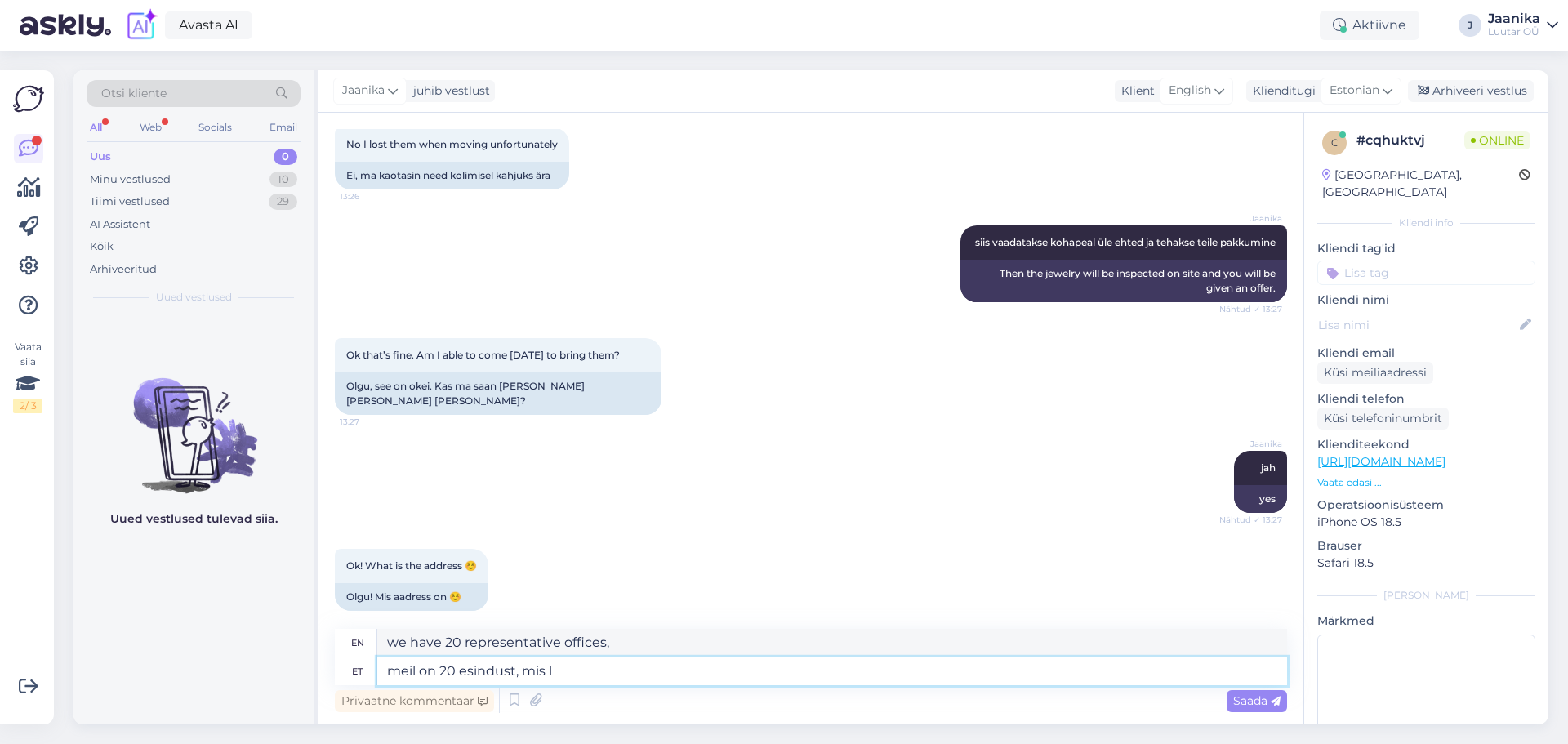
type textarea "we have 20 representative offices, which"
type textarea "meil on 20 esindust, mis linnas as"
type textarea "we have 20 offices in the city"
type textarea "meil on 20 esindust, mis linnas asute?"
type textarea "We have 20 offices, what city are you located in?"
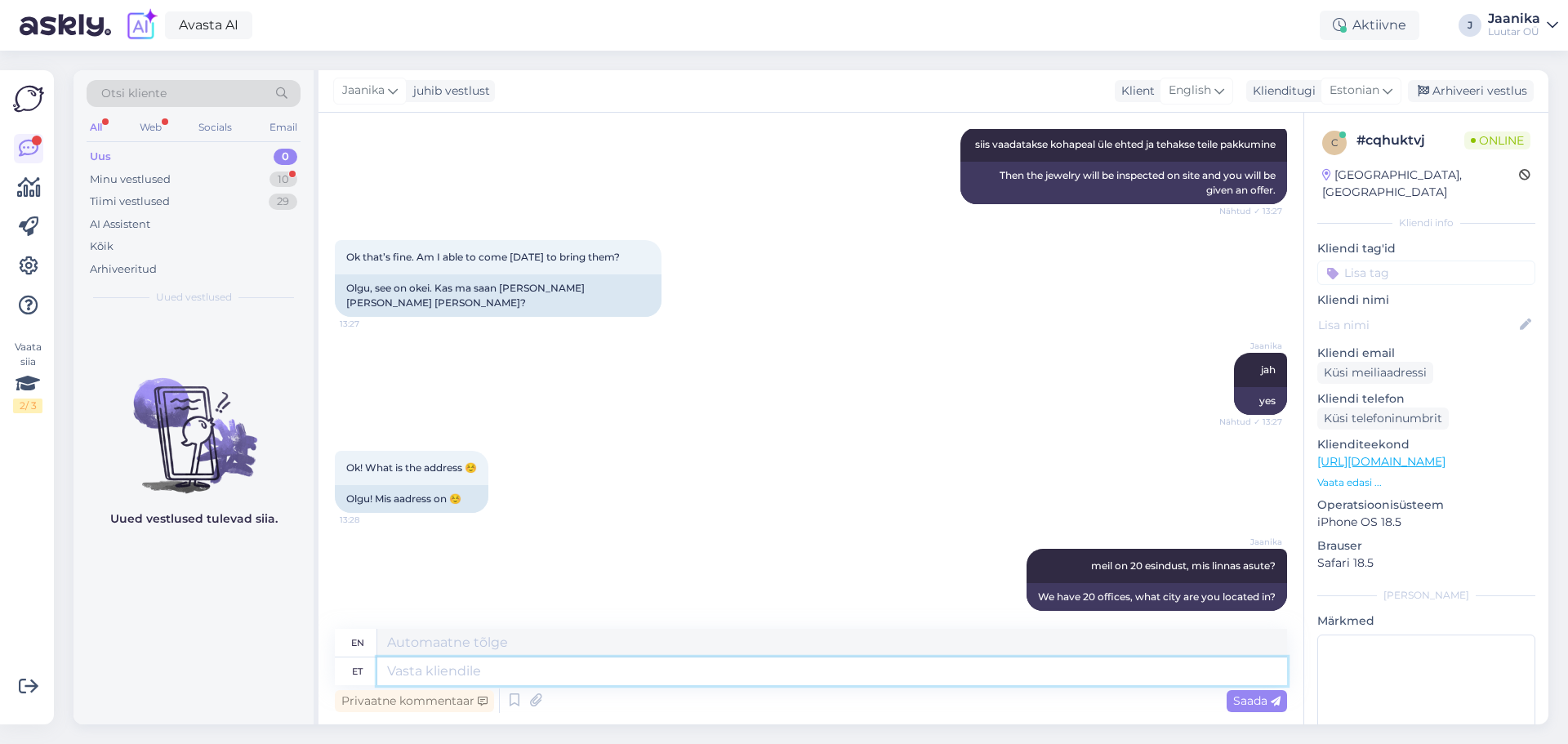
scroll to position [797, 0]
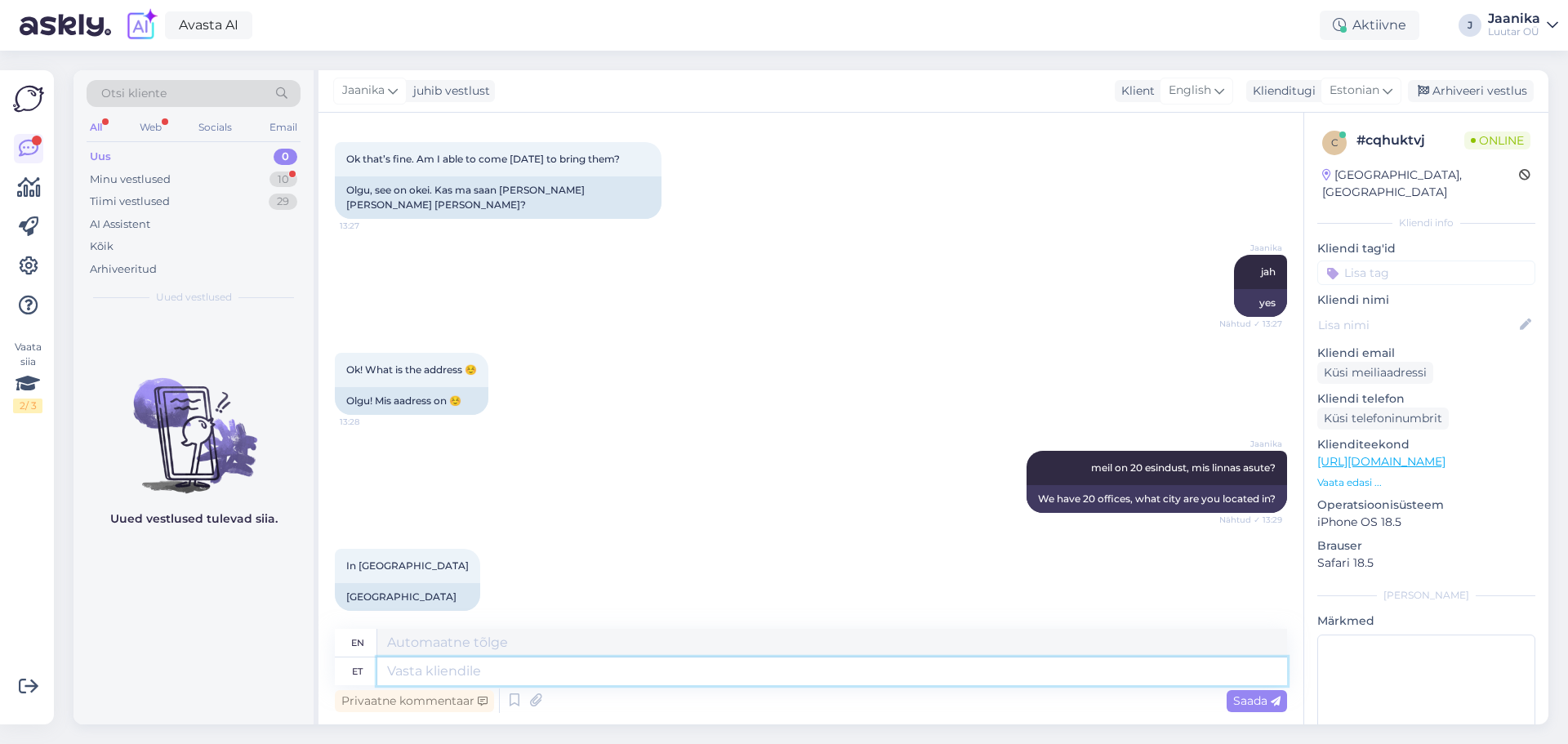
paste textarea "[URL][DOMAIN_NAME]"
type textarea "[URL][DOMAIN_NAME]"
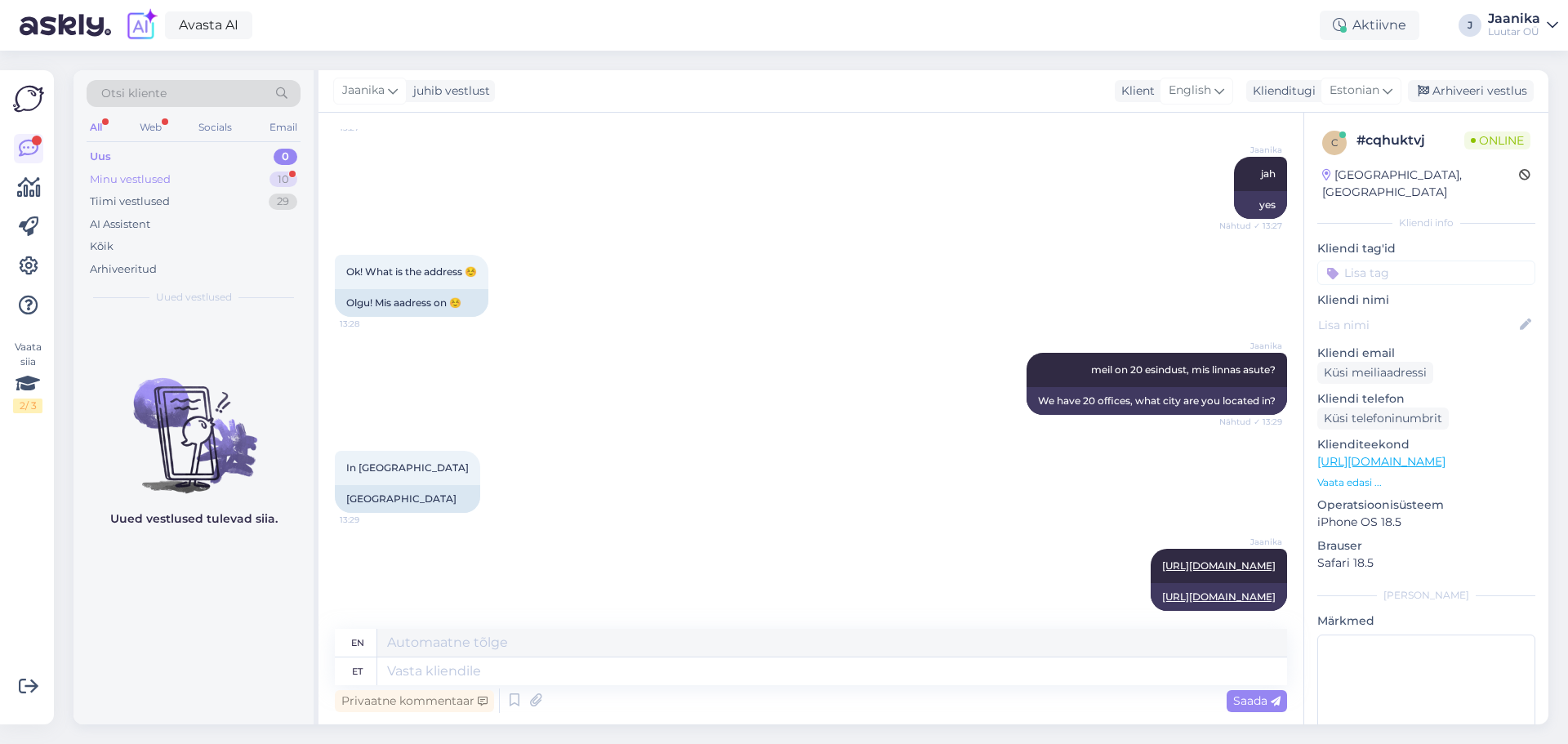
click at [152, 182] on div "Minu vestlused" at bounding box center [130, 180] width 81 height 16
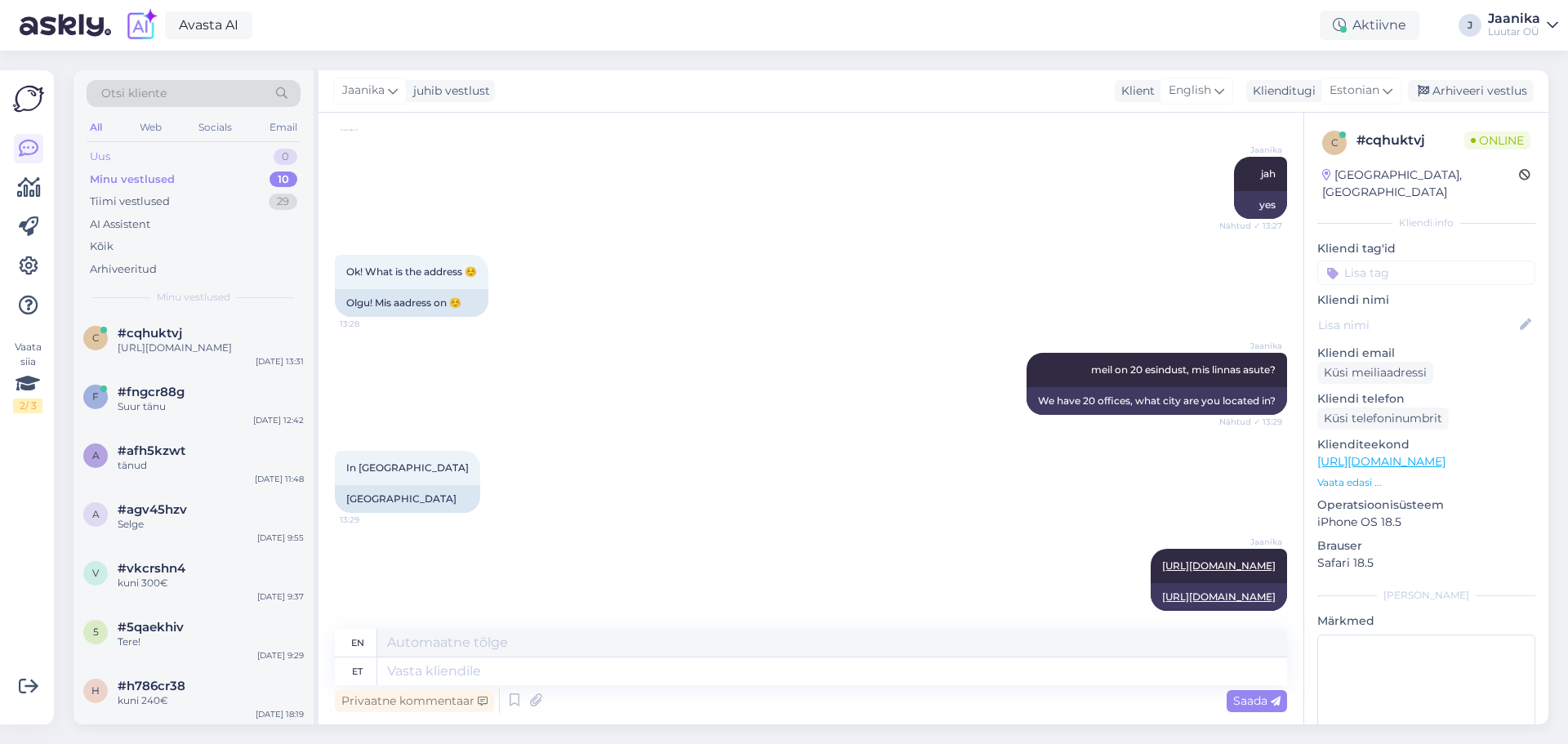
click at [141, 154] on div "Uus 0" at bounding box center [193, 157] width 214 height 22
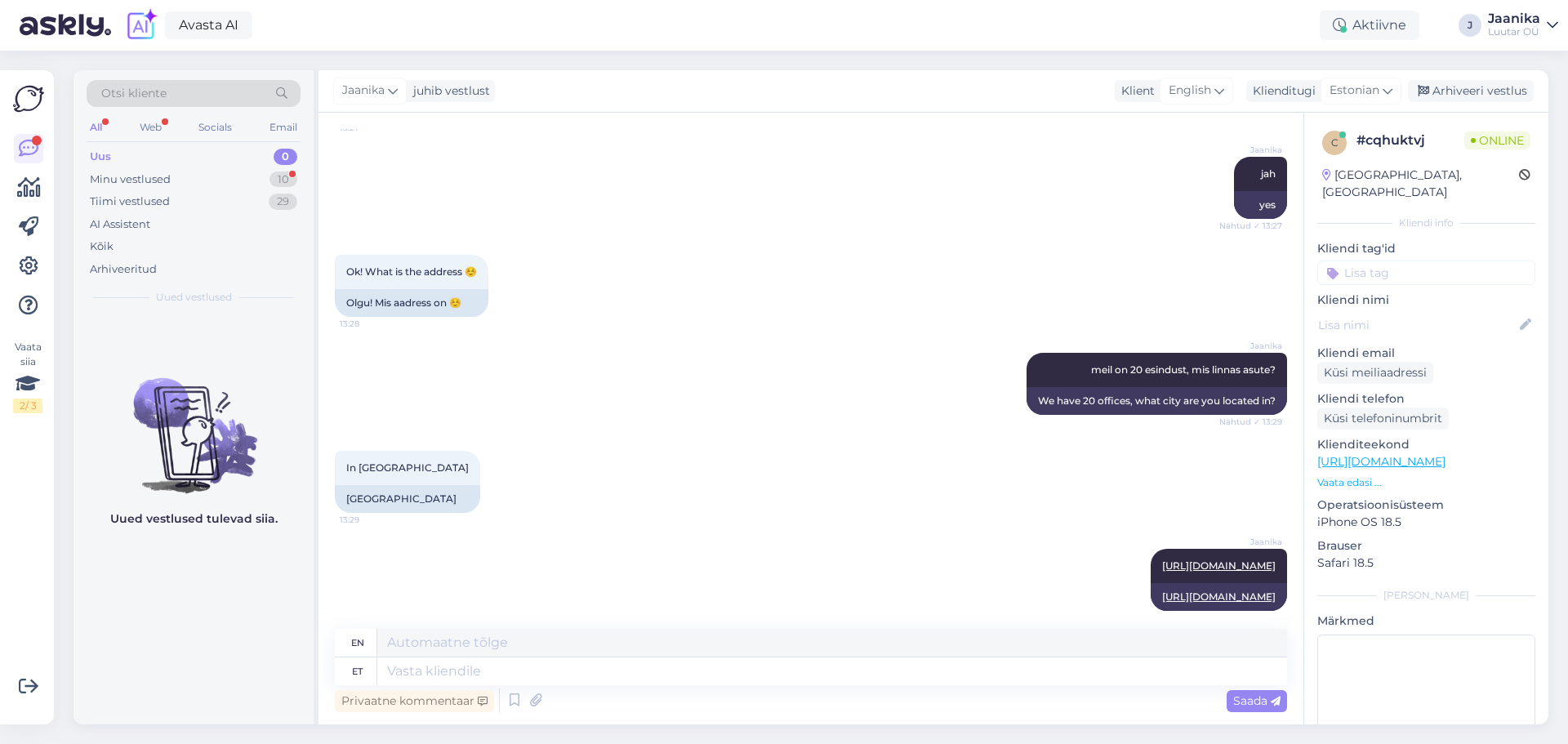
scroll to position [993, 0]
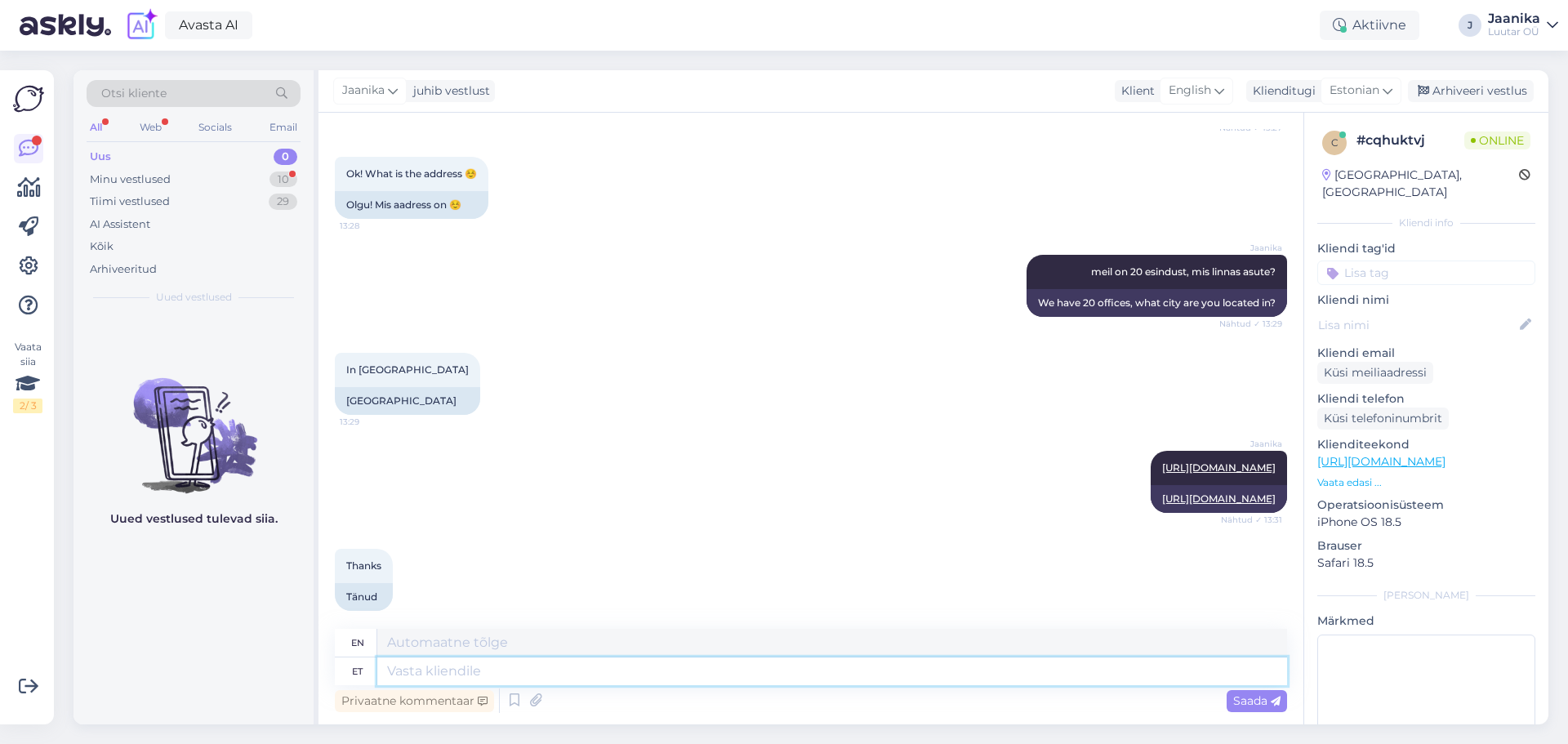
click at [415, 672] on textarea at bounding box center [831, 671] width 909 height 28
